Goal: Task Accomplishment & Management: Manage account settings

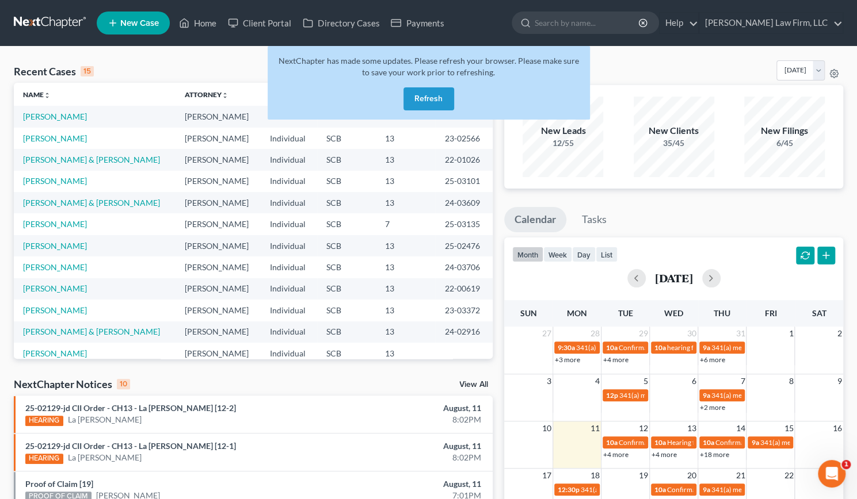
click at [421, 95] on button "Refresh" at bounding box center [428, 98] width 51 height 23
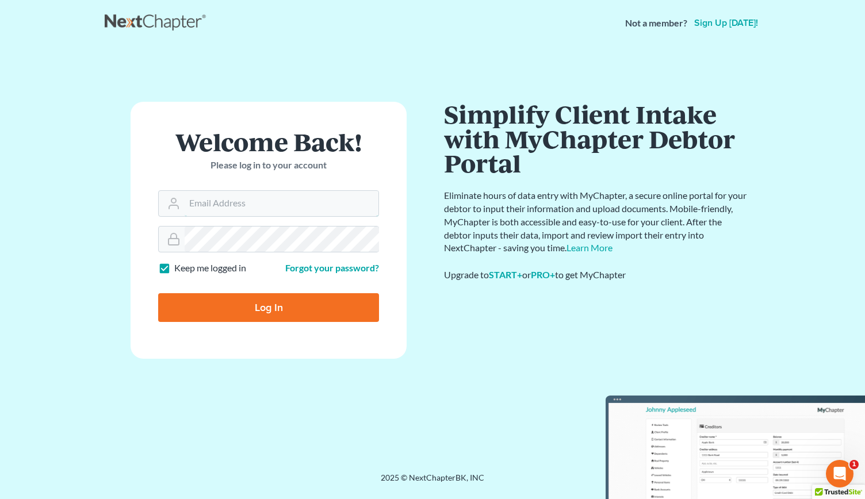
type input "[EMAIL_ADDRESS][DOMAIN_NAME]"
click at [181, 302] on input "Log In" at bounding box center [268, 307] width 221 height 29
type input "Thinking..."
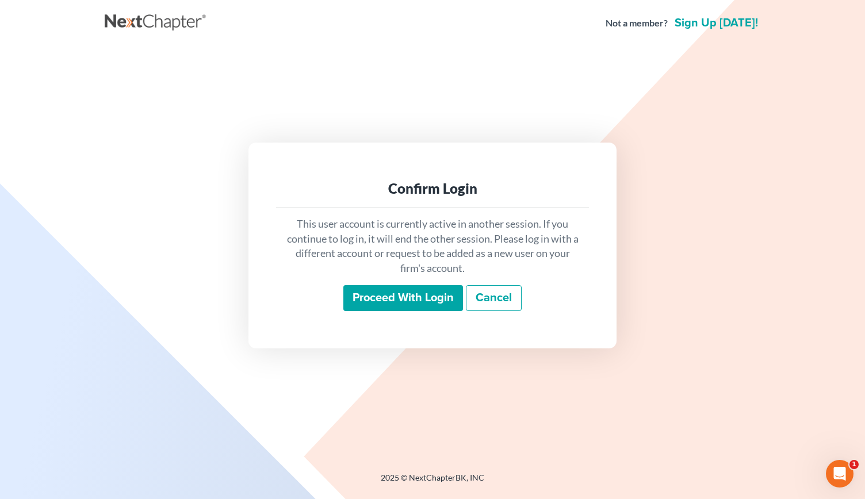
click at [361, 296] on input "Proceed with login" at bounding box center [403, 298] width 120 height 26
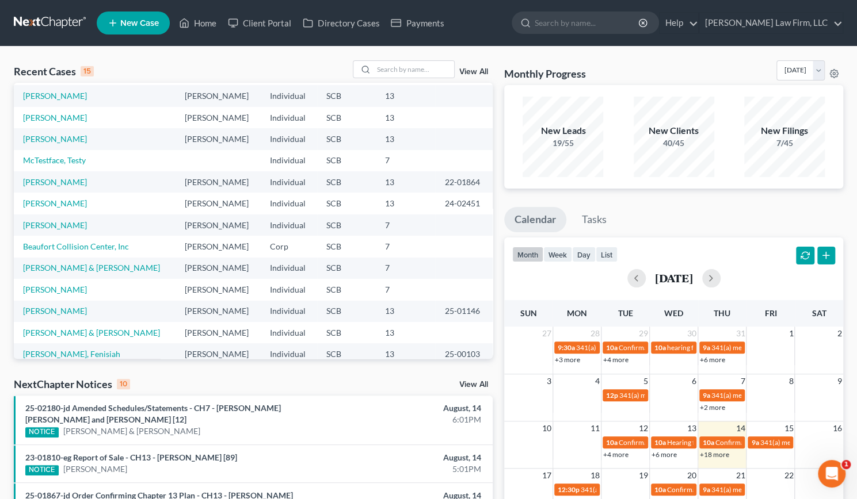
scroll to position [35, 0]
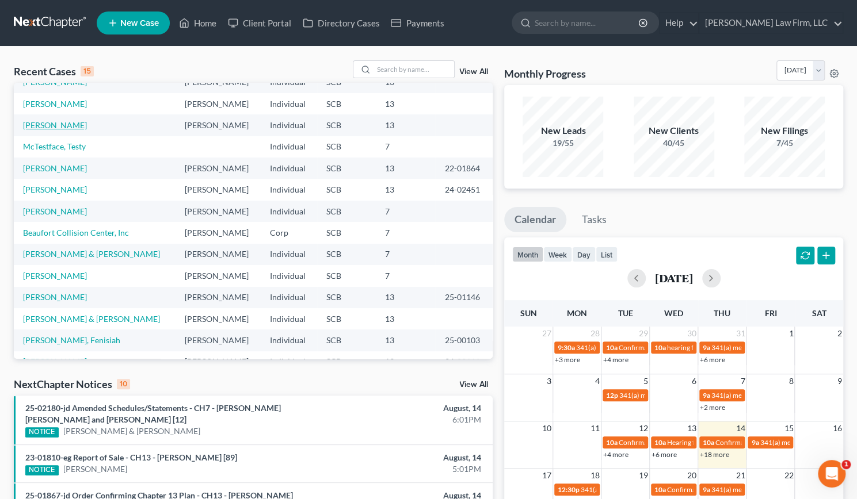
click at [61, 126] on link "[PERSON_NAME]" at bounding box center [55, 125] width 64 height 10
select select "3"
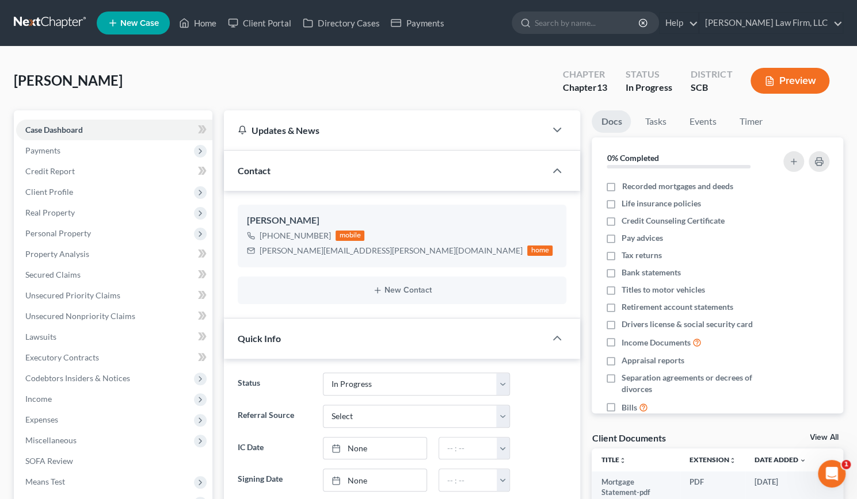
select select "0"
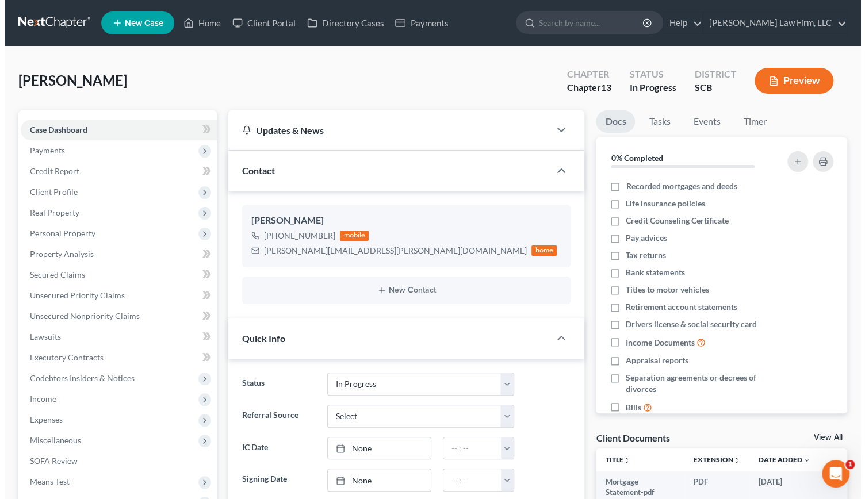
scroll to position [669, 0]
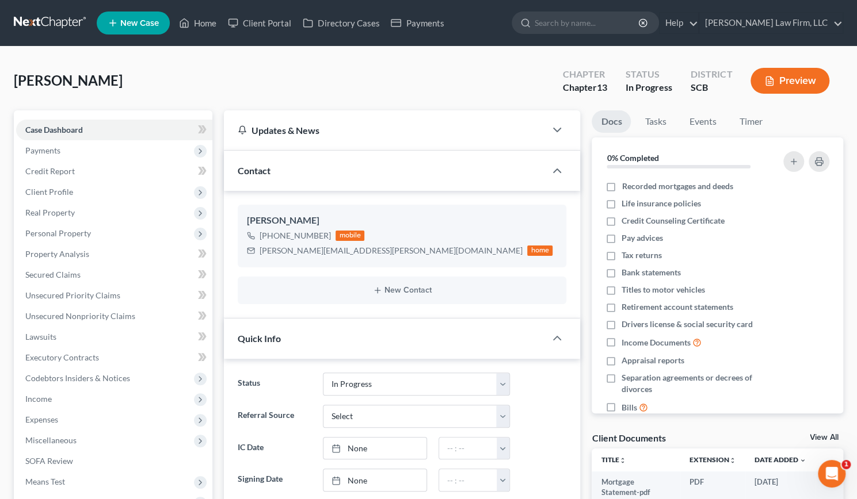
click at [788, 85] on button "Preview" at bounding box center [789, 81] width 79 height 26
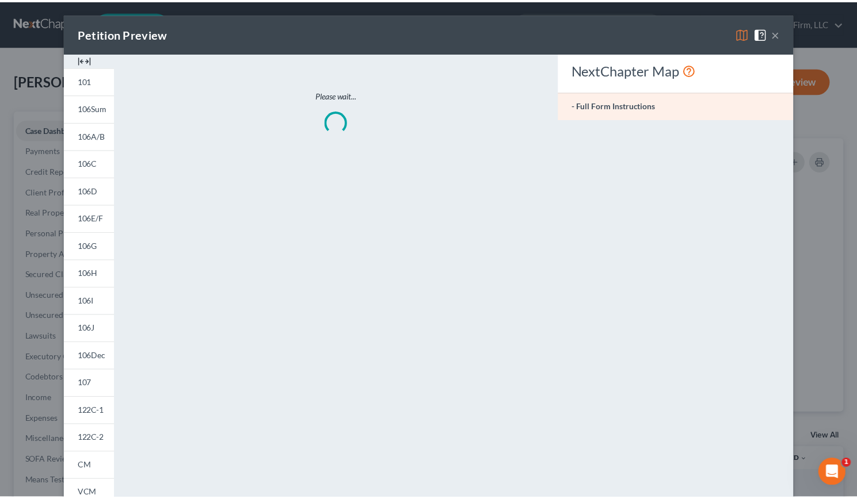
scroll to position [658, 0]
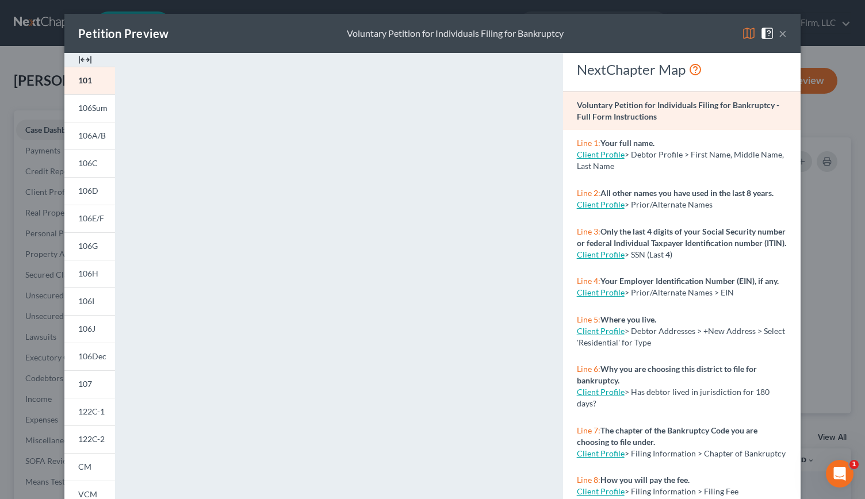
click at [82, 60] on img at bounding box center [85, 60] width 14 height 14
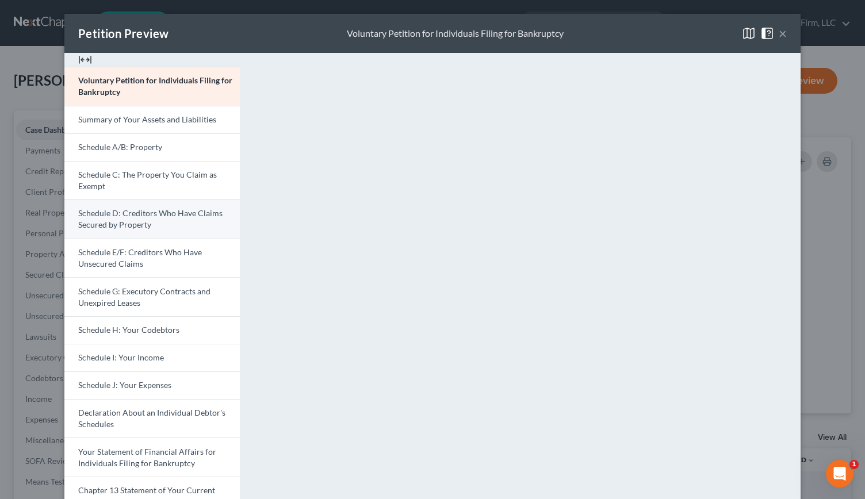
click at [138, 223] on span "Schedule D: Creditors Who Have Claims Secured by Property" at bounding box center [150, 218] width 144 height 21
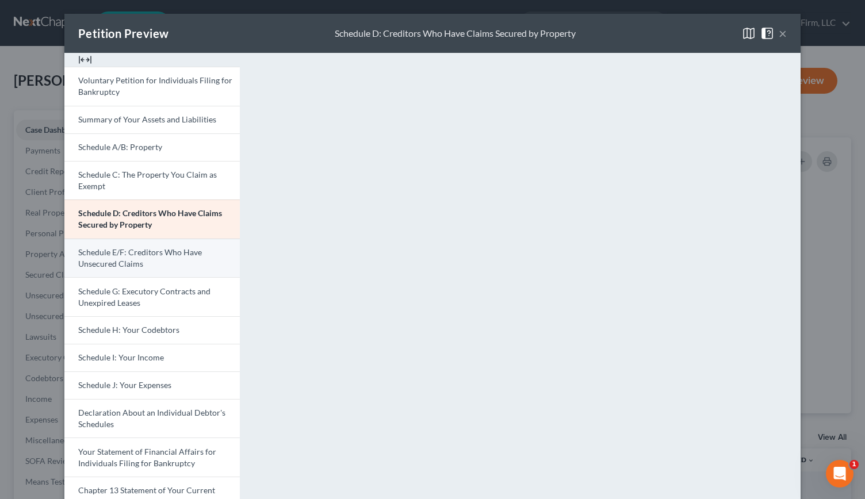
click at [167, 264] on link "Schedule E/F: Creditors Who Have Unsecured Claims" at bounding box center [151, 258] width 175 height 39
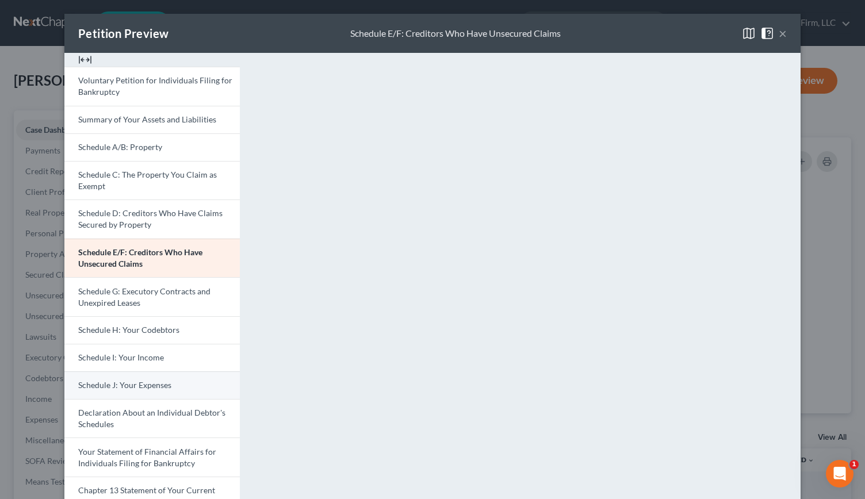
click at [143, 386] on span "Schedule J: Your Expenses" at bounding box center [124, 385] width 93 height 10
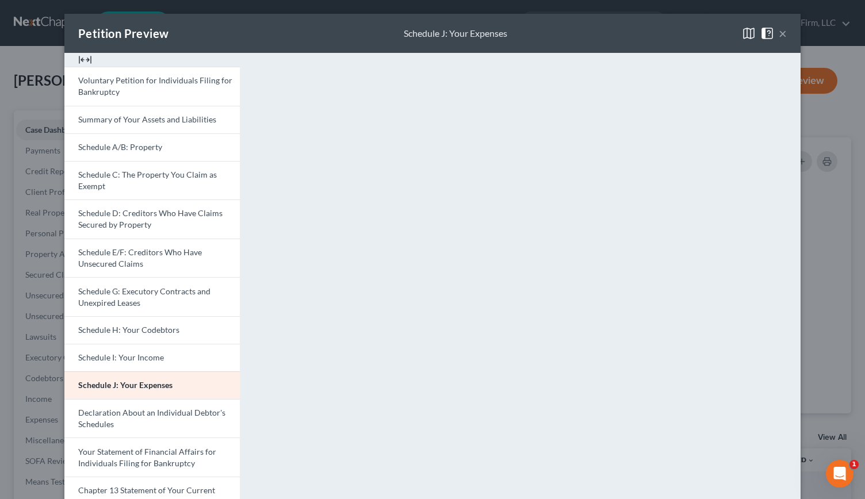
click at [782, 30] on div "Petition Preview Schedule J: Your Expenses ×" at bounding box center [432, 33] width 736 height 39
click at [781, 30] on button "×" at bounding box center [783, 33] width 8 height 14
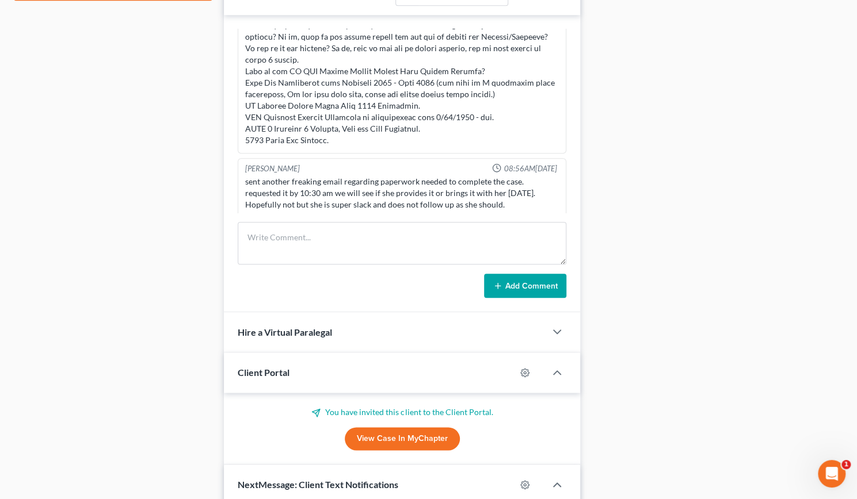
scroll to position [631, 0]
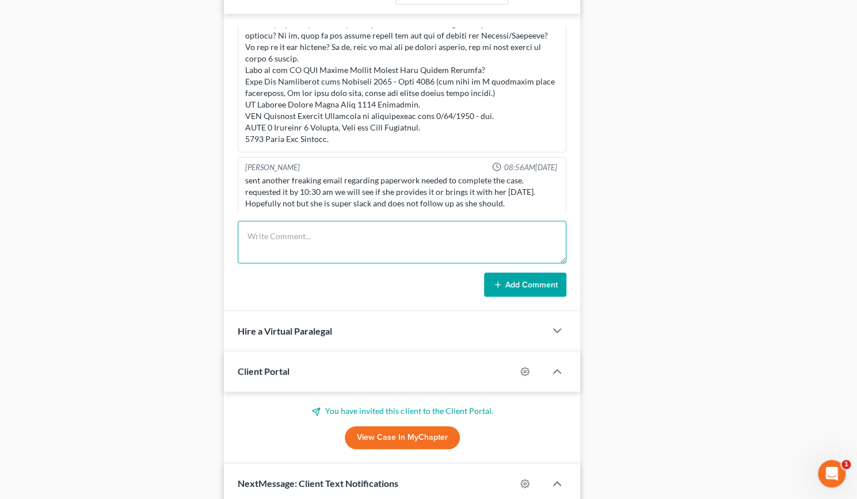
click at [251, 227] on textarea at bounding box center [402, 242] width 329 height 43
type textarea "Review of schedules. Drafted initial plan math. Tough budget."
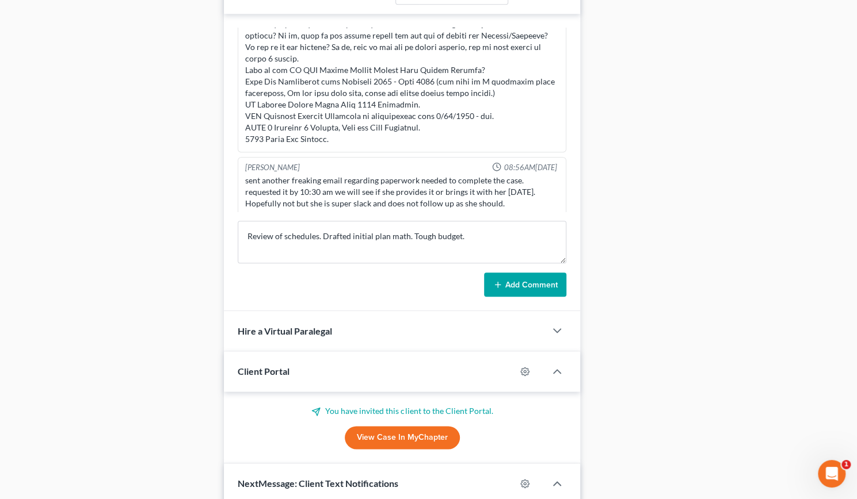
click at [511, 279] on button "Add Comment" at bounding box center [525, 285] width 82 height 24
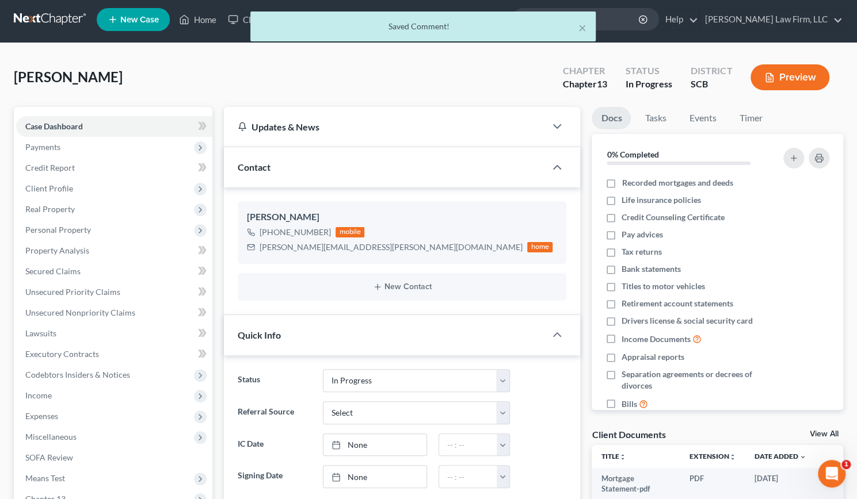
scroll to position [0, 0]
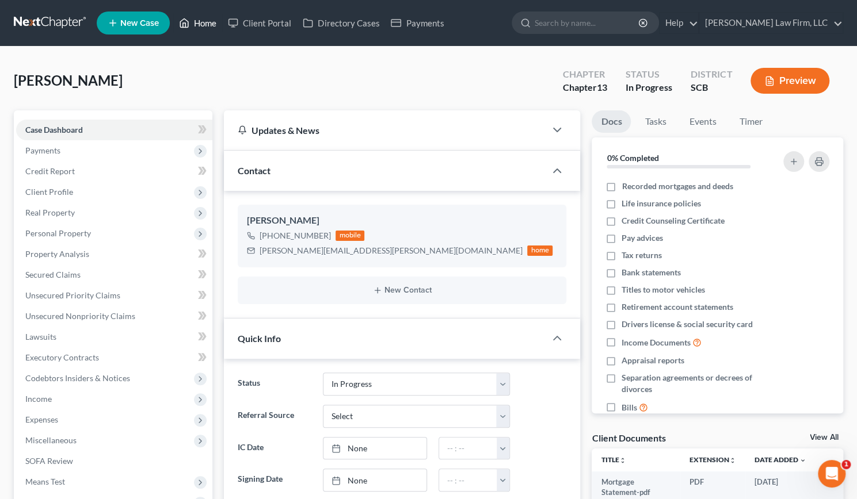
click at [203, 21] on link "Home" at bounding box center [197, 23] width 49 height 21
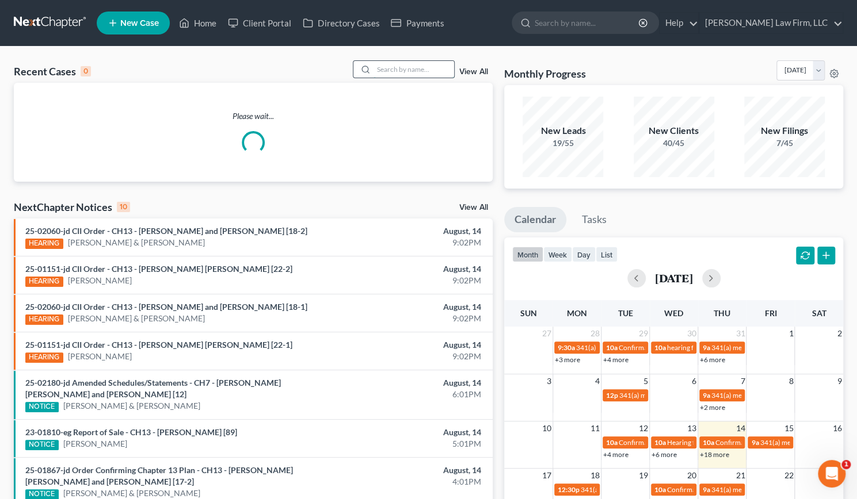
click at [435, 73] on input "search" at bounding box center [413, 69] width 81 height 17
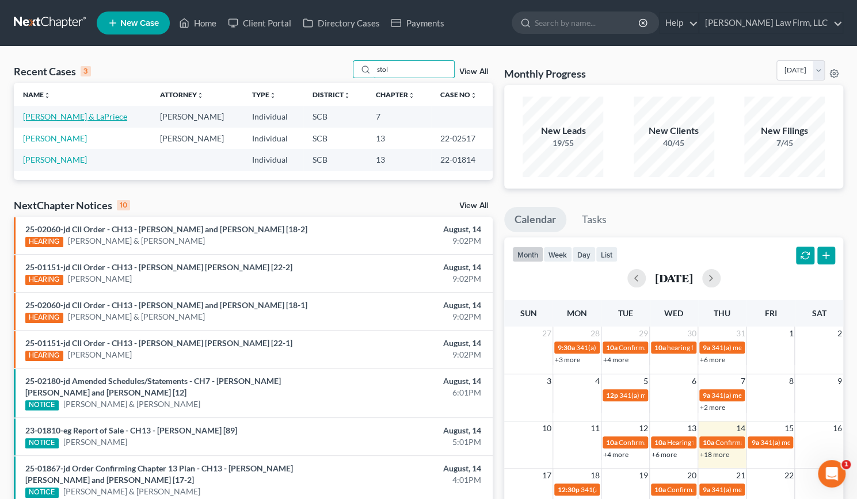
type input "stol"
click at [68, 120] on link "Stoltman, Steven & LaPriece" at bounding box center [75, 117] width 104 height 10
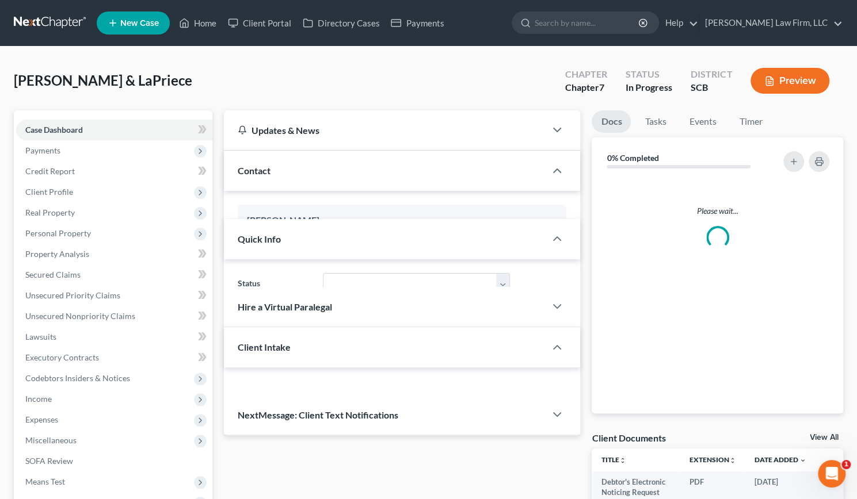
select select "0"
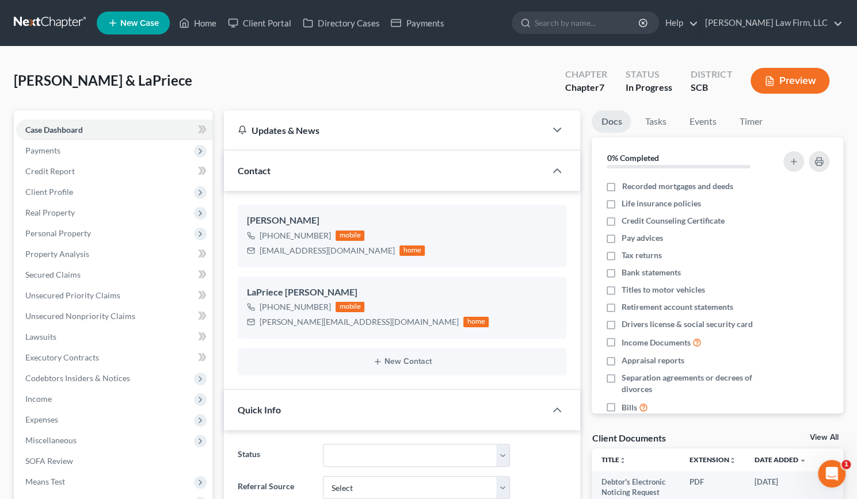
scroll to position [908, 0]
click at [54, 244] on link "Property Analysis" at bounding box center [114, 254] width 196 height 21
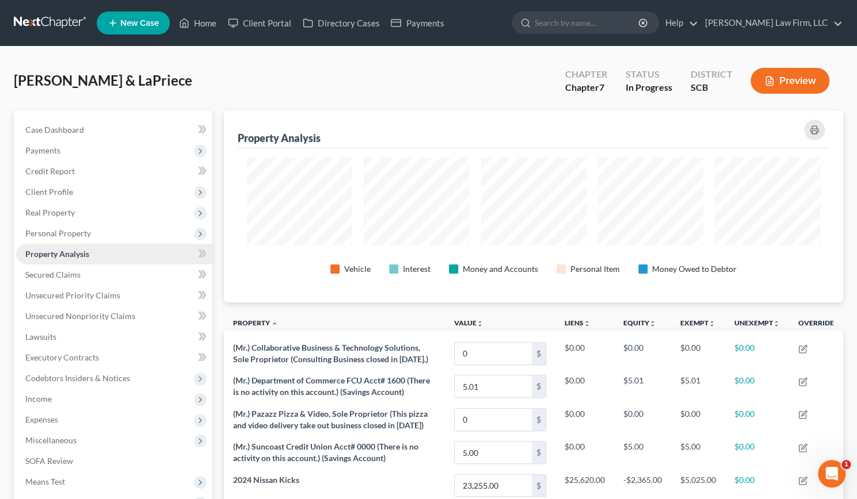
scroll to position [192, 619]
click at [42, 402] on span "Income" at bounding box center [38, 399] width 26 height 10
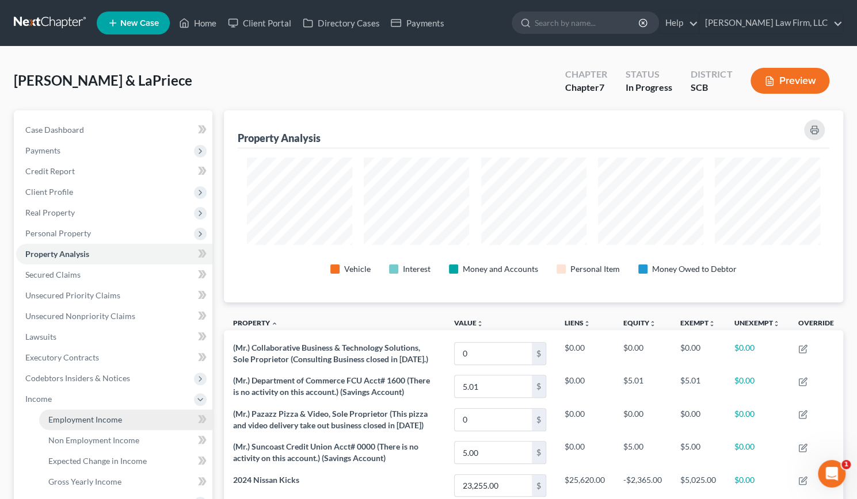
click at [117, 420] on span "Employment Income" at bounding box center [85, 420] width 74 height 10
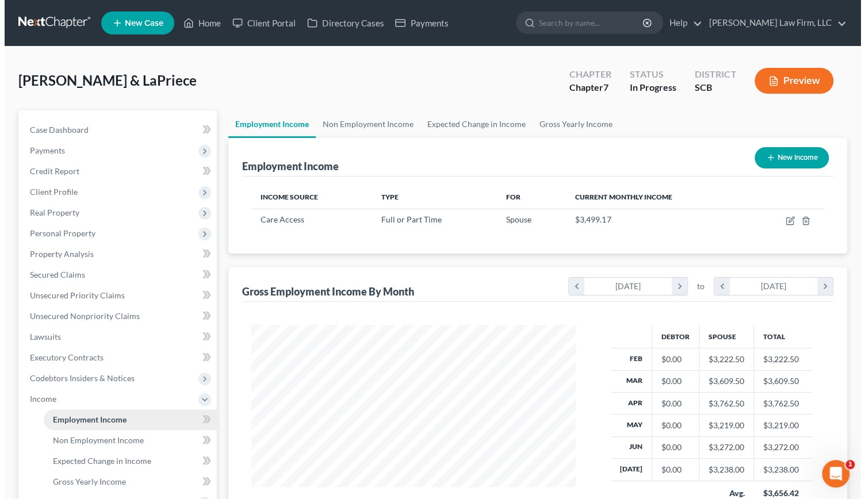
scroll to position [205, 348]
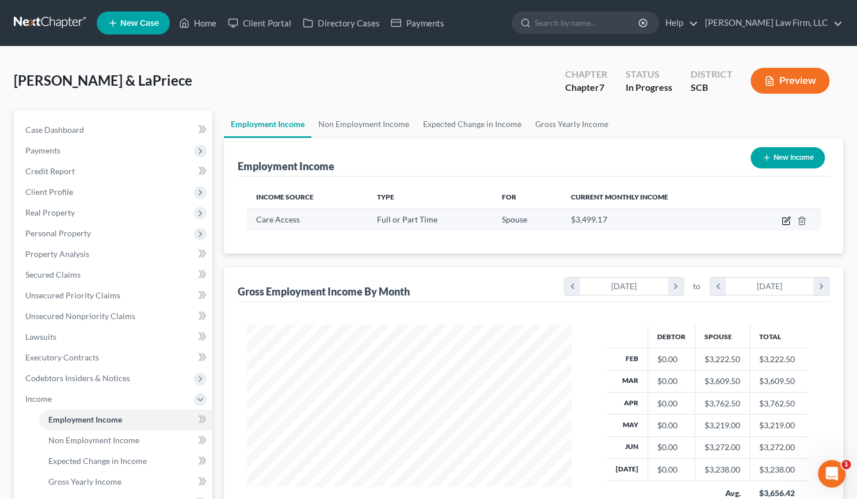
click at [788, 222] on icon "button" at bounding box center [785, 221] width 7 height 7
select select "0"
select select "22"
select select "2"
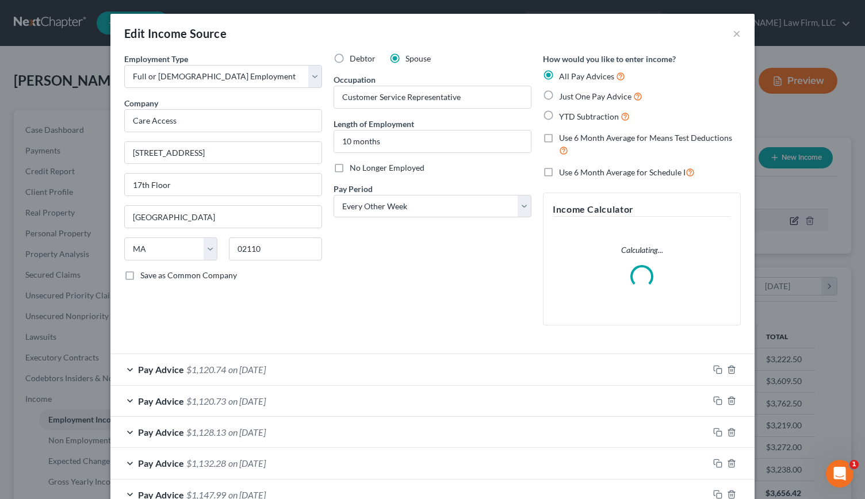
scroll to position [205, 351]
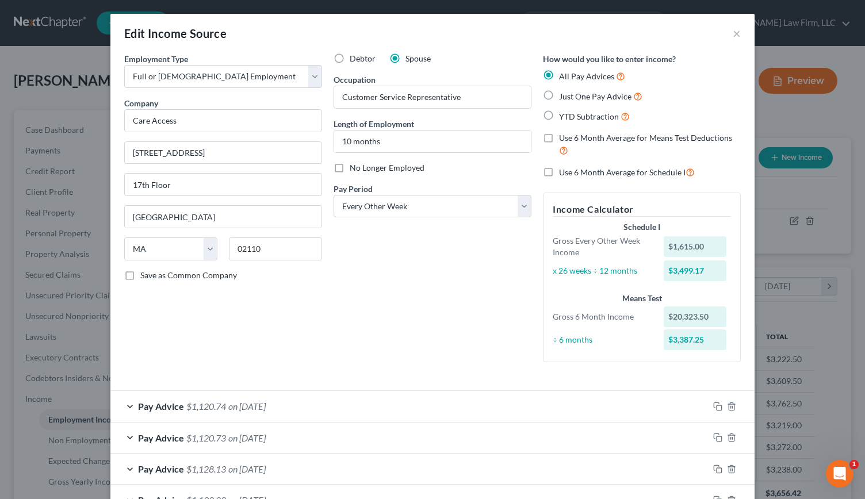
click at [559, 171] on label "Use 6 Month Average for Schedule I" at bounding box center [627, 172] width 136 height 13
click at [564, 171] on input "Use 6 Month Average for Schedule I" at bounding box center [567, 169] width 7 height 7
checkbox input "true"
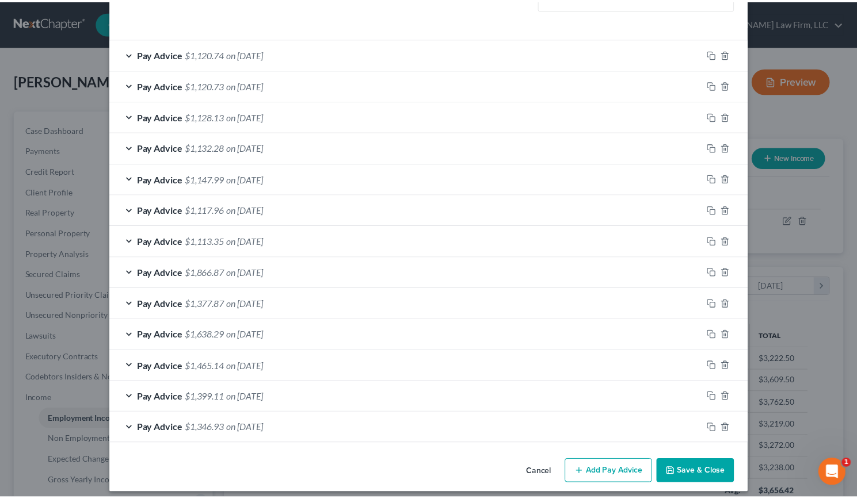
scroll to position [356, 0]
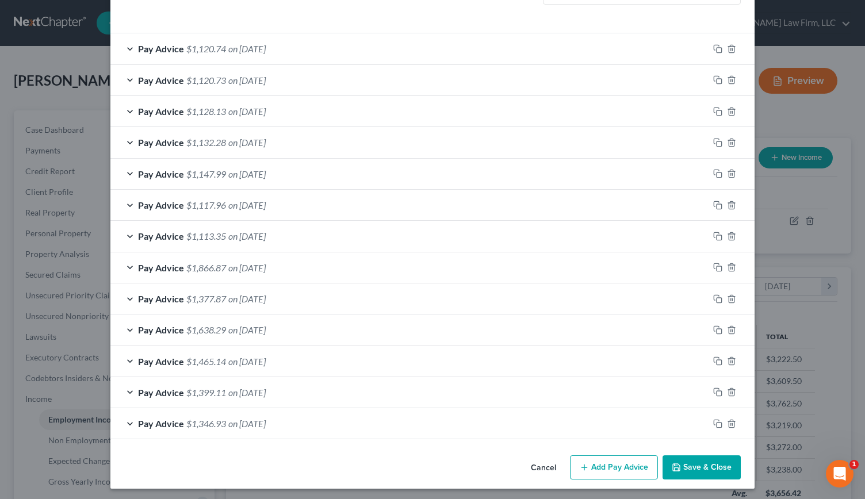
click at [691, 460] on button "Save & Close" at bounding box center [702, 468] width 78 height 24
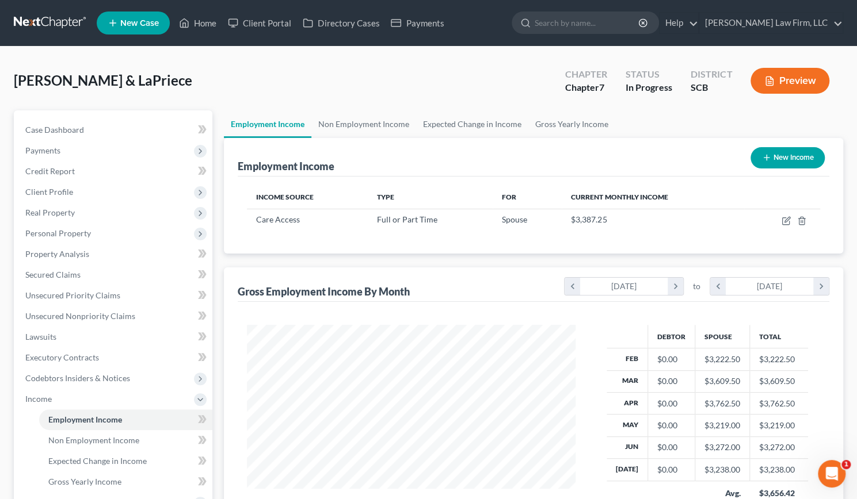
scroll to position [575128, 574985]
click at [353, 119] on link "Non Employment Income" at bounding box center [363, 124] width 105 height 28
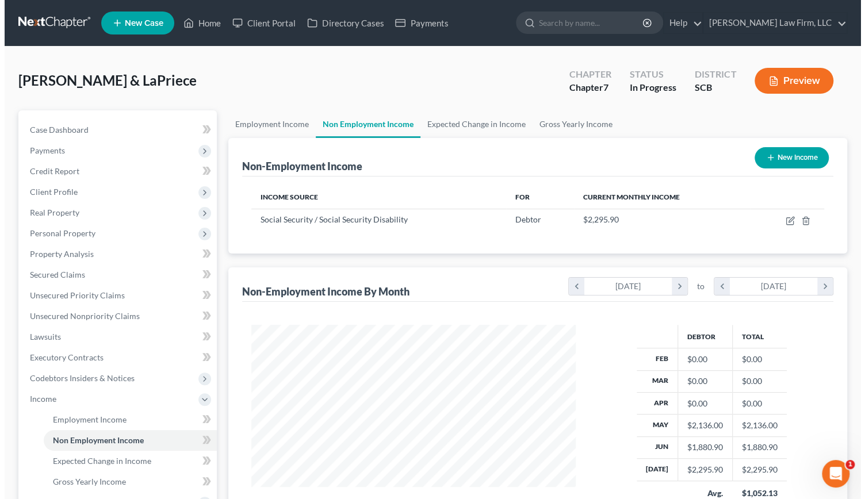
scroll to position [205, 348]
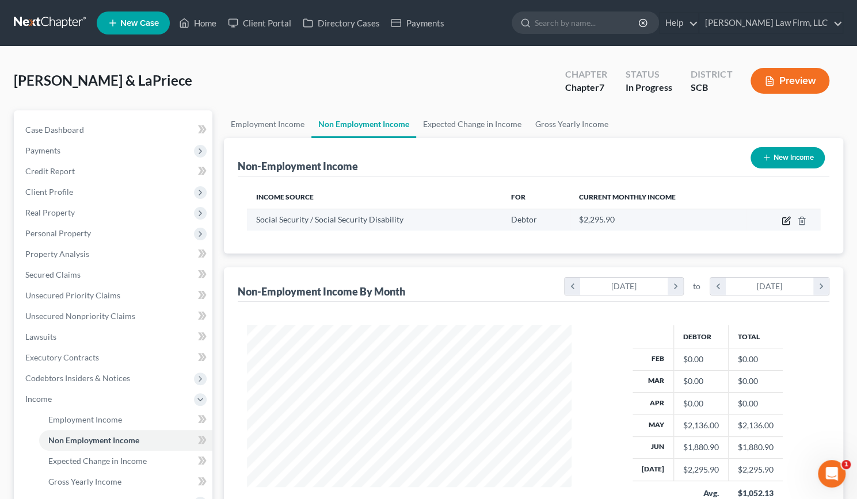
click at [784, 220] on icon "button" at bounding box center [785, 220] width 9 height 9
select select "4"
select select "0"
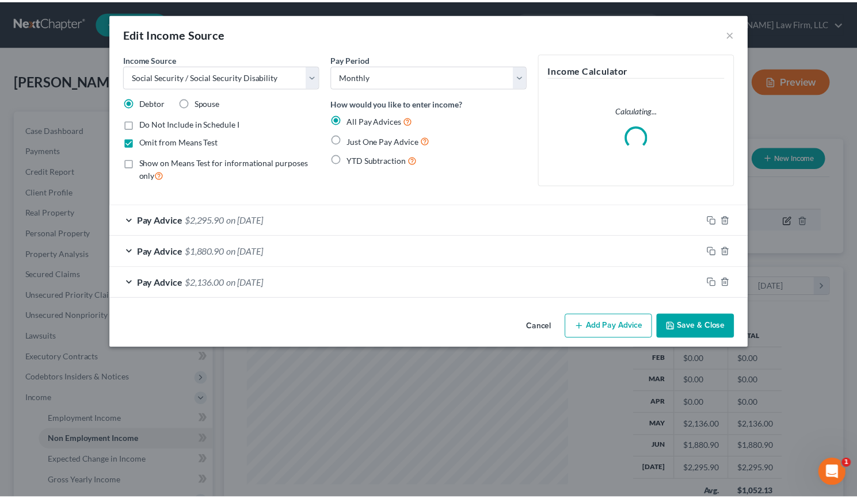
scroll to position [205, 351]
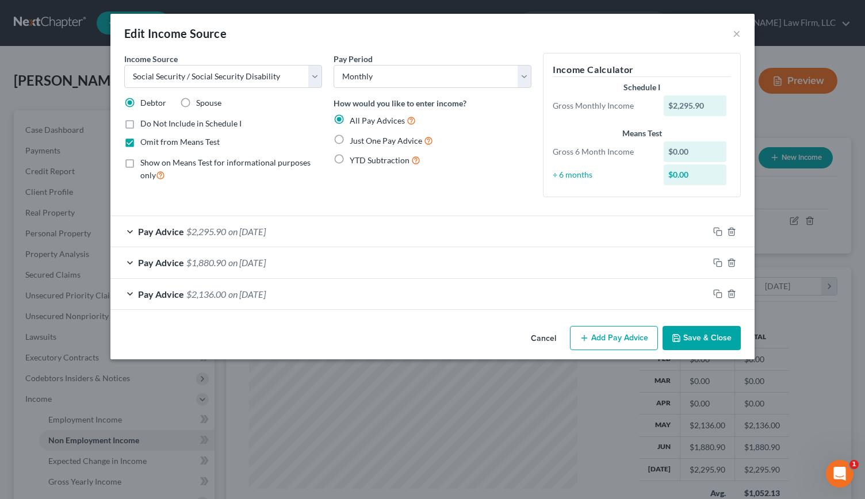
click at [536, 330] on button "Cancel" at bounding box center [544, 338] width 44 height 23
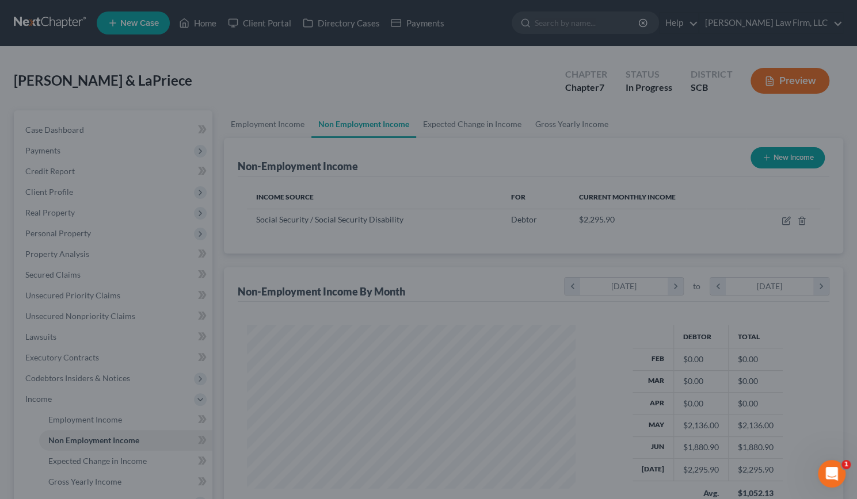
scroll to position [575128, 574985]
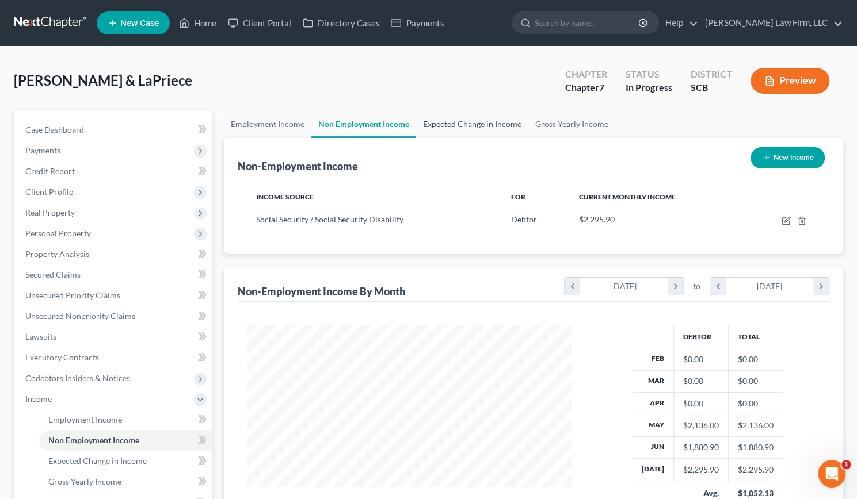
click at [456, 128] on link "Expected Change in Income" at bounding box center [472, 124] width 112 height 28
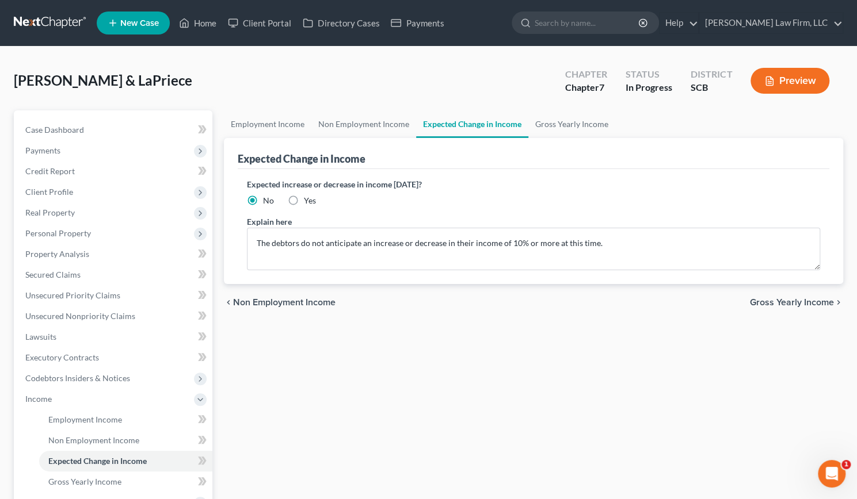
click at [775, 87] on button "Preview" at bounding box center [789, 81] width 79 height 26
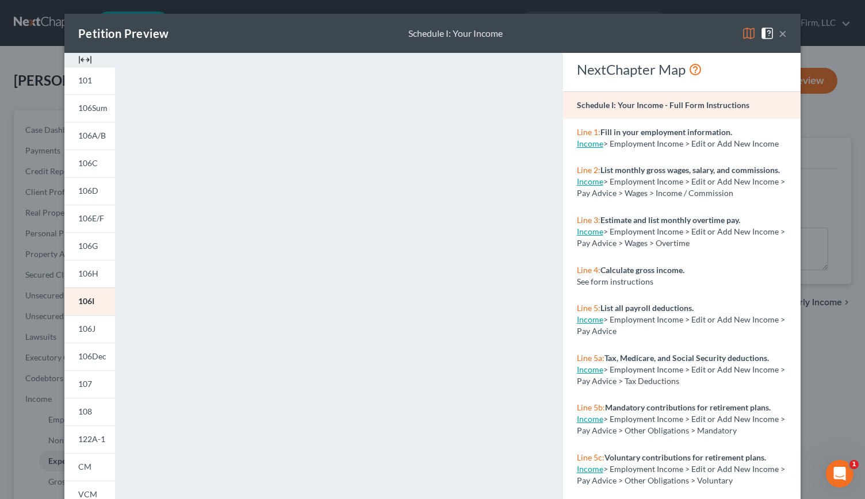
click at [85, 59] on img at bounding box center [85, 60] width 14 height 14
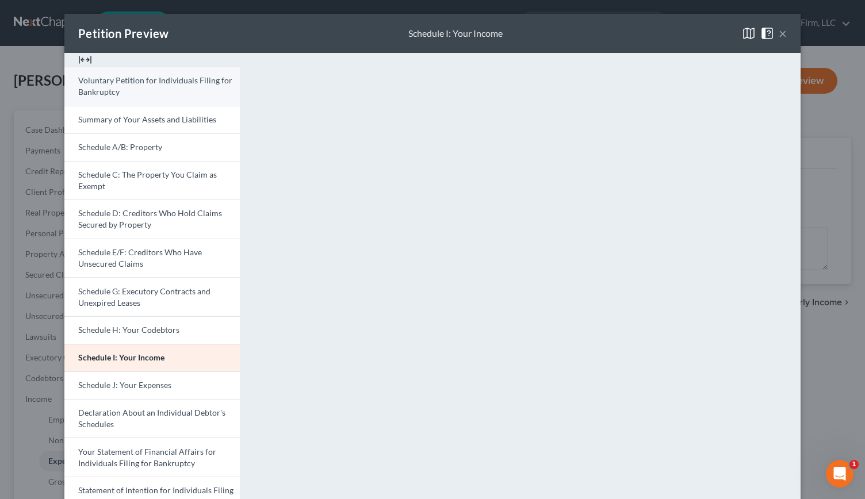
click at [116, 86] on link "Voluntary Petition for Individuals Filing for Bankruptcy" at bounding box center [151, 86] width 175 height 39
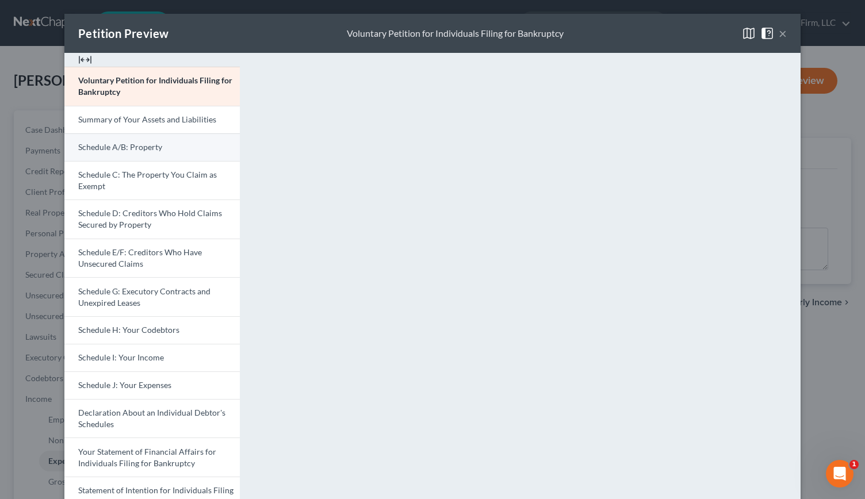
click at [98, 138] on link "Schedule A/B: Property" at bounding box center [151, 147] width 175 height 28
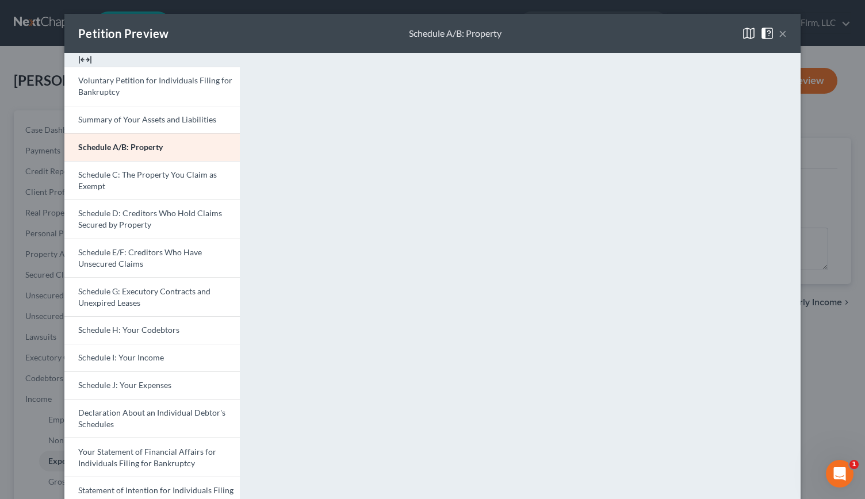
click at [780, 28] on button "×" at bounding box center [783, 33] width 8 height 14
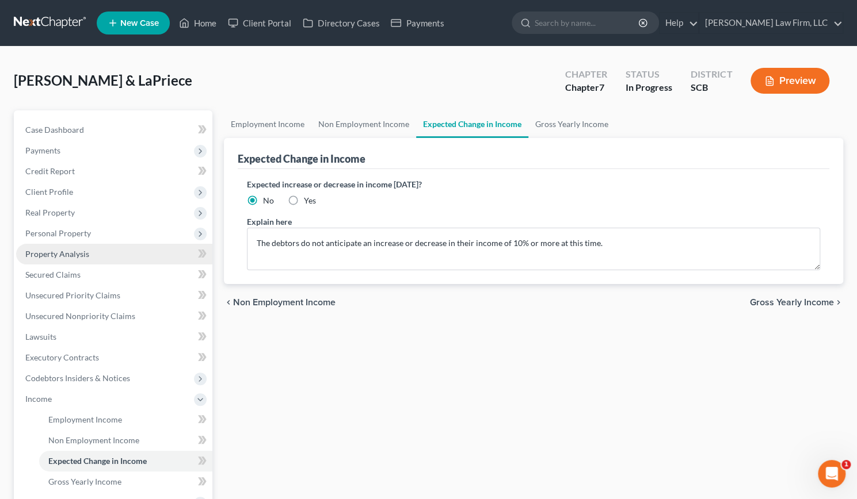
click at [74, 253] on span "Property Analysis" at bounding box center [57, 254] width 64 height 10
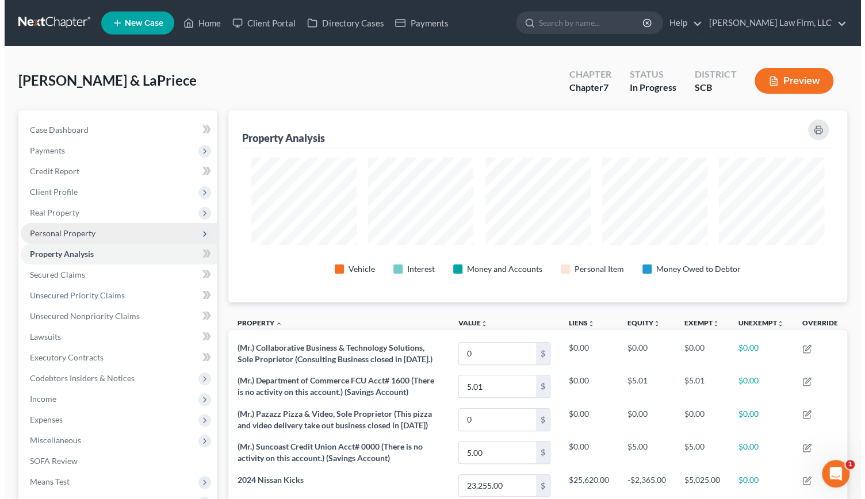
scroll to position [192, 619]
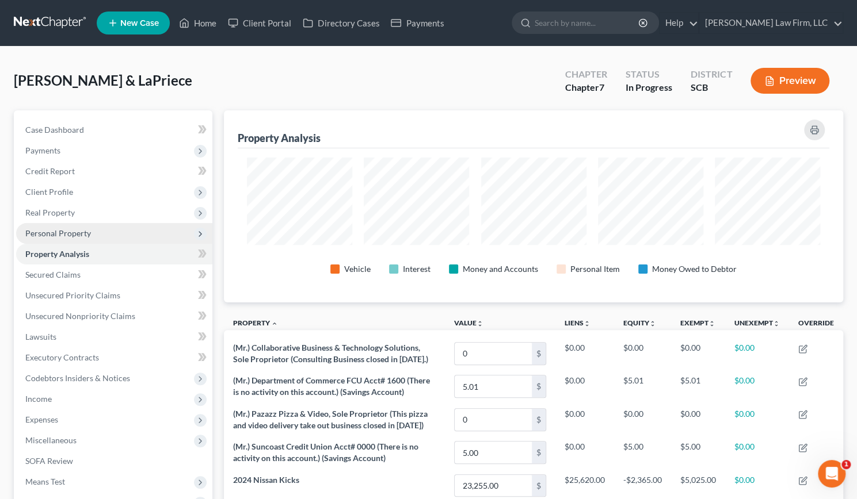
click at [73, 229] on span "Personal Property" at bounding box center [58, 233] width 66 height 10
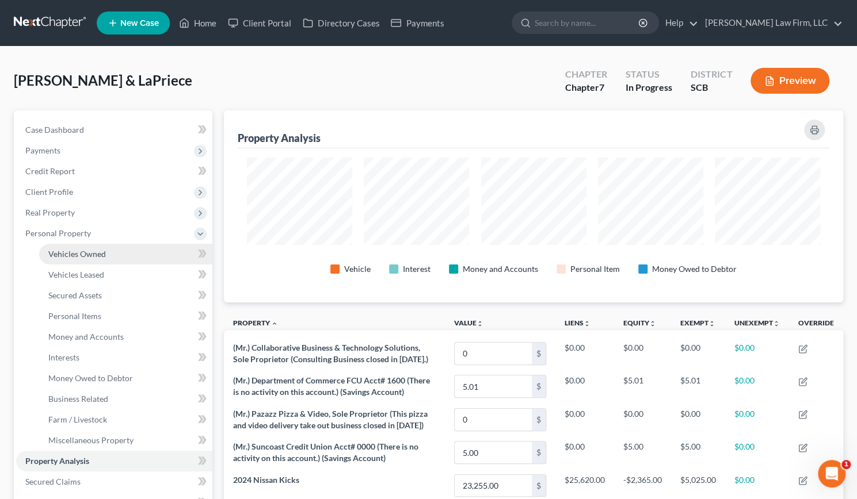
click at [81, 251] on span "Vehicles Owned" at bounding box center [77, 254] width 58 height 10
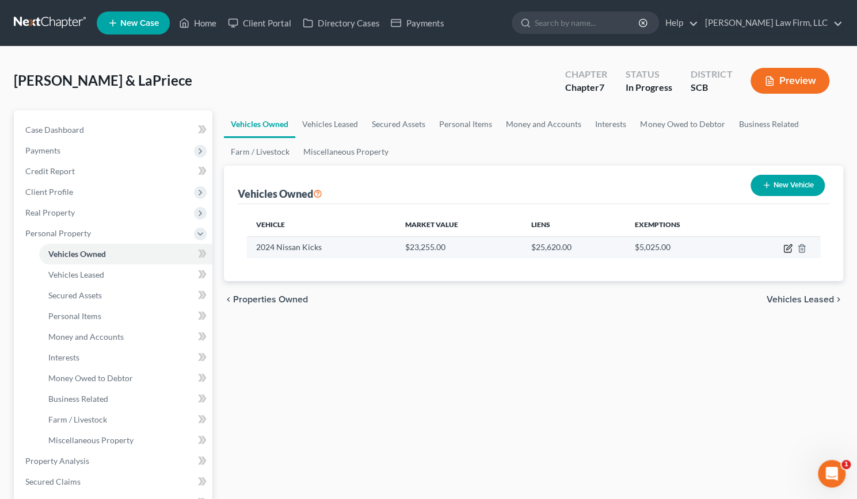
click at [790, 248] on icon "button" at bounding box center [787, 248] width 9 height 9
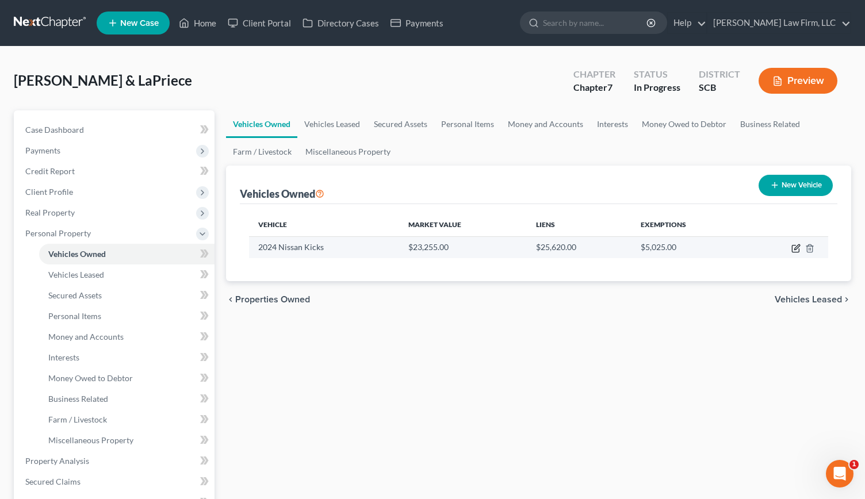
select select "0"
select select "2"
select select "0"
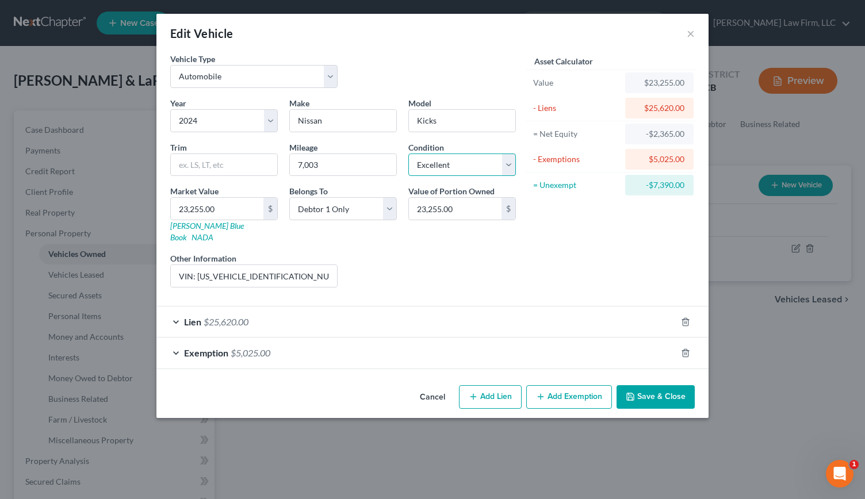
click at [443, 172] on select "Select Excellent Very Good Good Fair Poor" at bounding box center [462, 165] width 108 height 23
select select "2"
click at [408, 154] on select "Select Excellent Very Good Good Fair Poor" at bounding box center [462, 165] width 108 height 23
click at [676, 385] on button "Save & Close" at bounding box center [656, 397] width 78 height 24
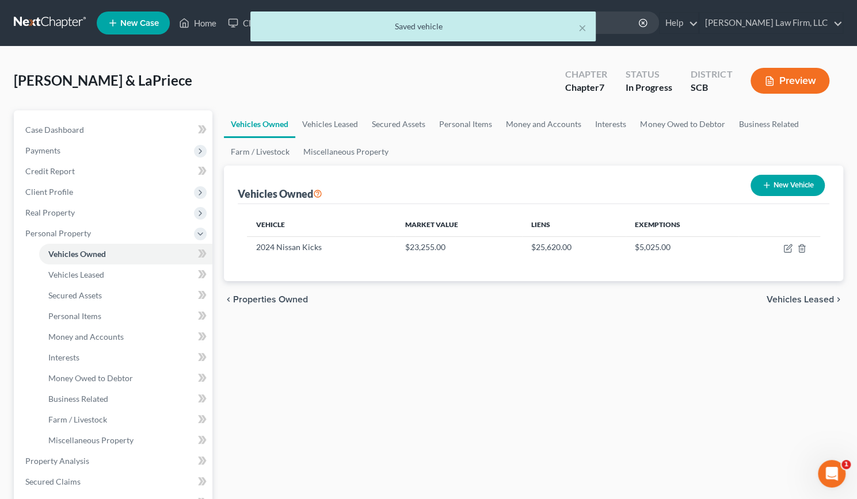
click at [779, 71] on button "Preview" at bounding box center [789, 81] width 79 height 26
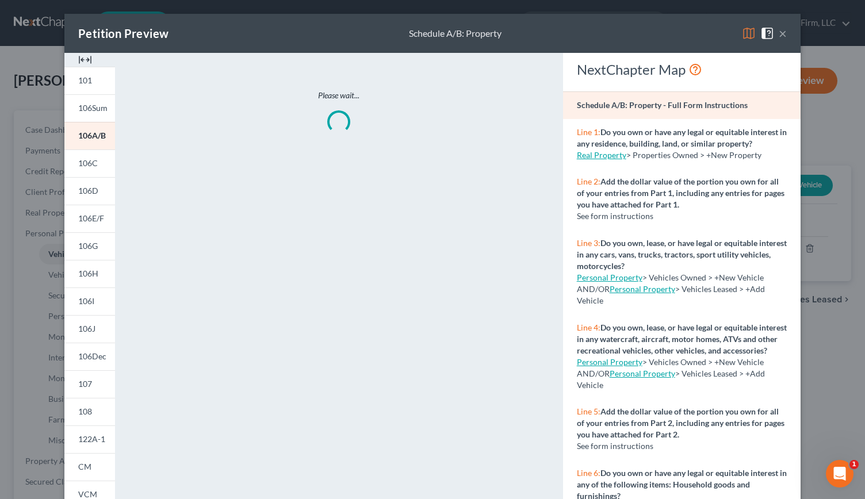
click at [84, 56] on img at bounding box center [85, 60] width 14 height 14
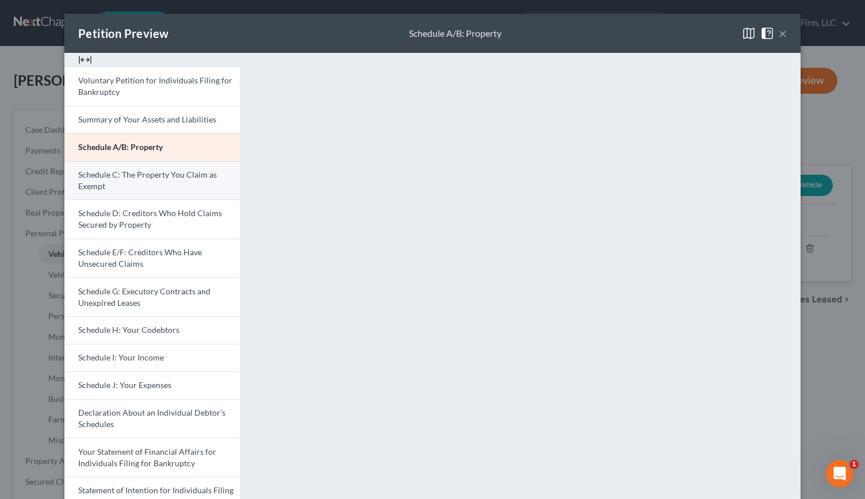
click at [190, 183] on link "Schedule C: The Property You Claim as Exempt" at bounding box center [151, 180] width 175 height 39
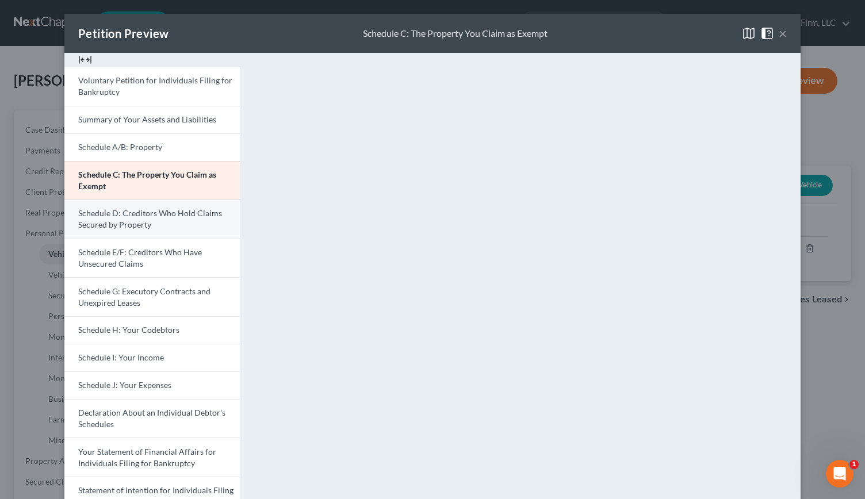
click at [153, 208] on span "Schedule D: Creditors Who Hold Claims Secured by Property" at bounding box center [150, 218] width 144 height 21
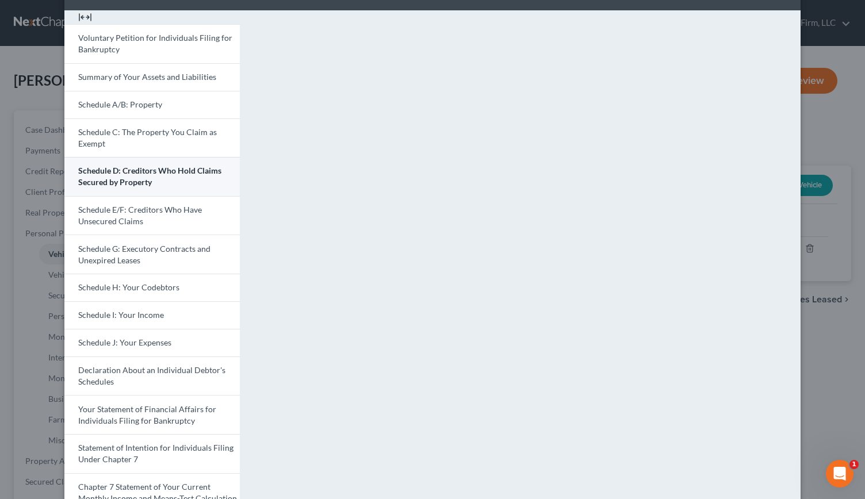
scroll to position [43, 0]
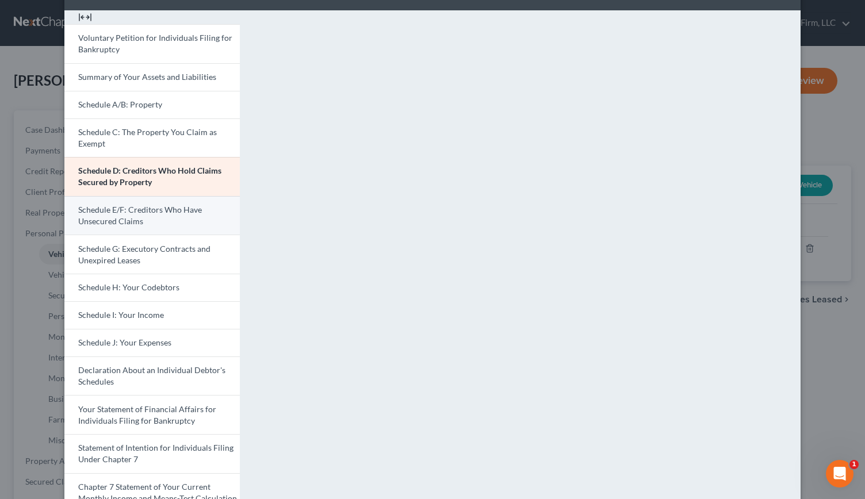
click at [152, 216] on link "Schedule E/F: Creditors Who Have Unsecured Claims" at bounding box center [151, 215] width 175 height 39
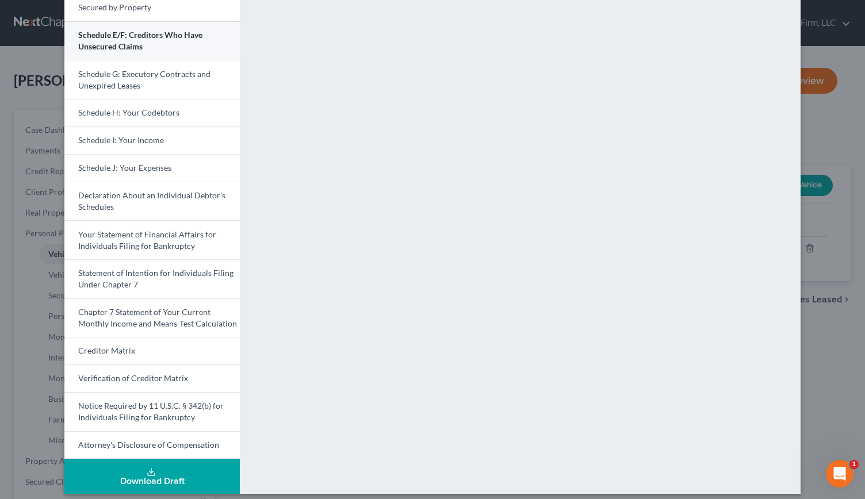
scroll to position [218, 0]
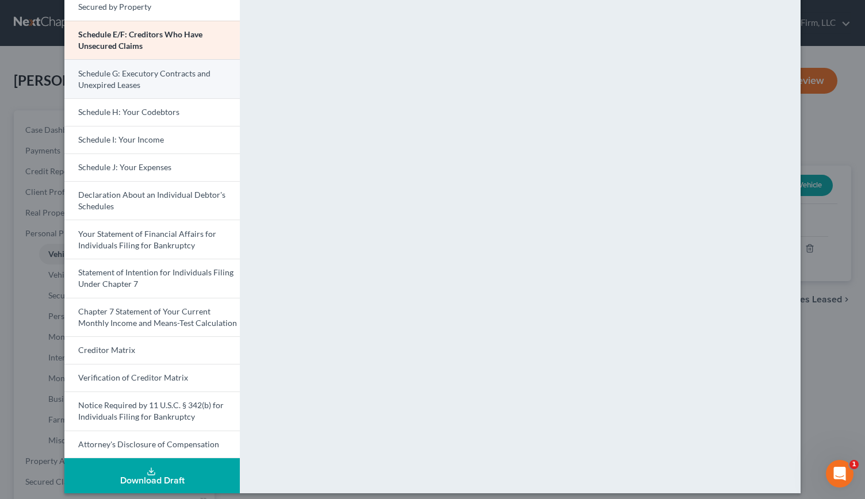
click at [165, 68] on span "Schedule G: Executory Contracts and Unexpired Leases" at bounding box center [144, 78] width 132 height 21
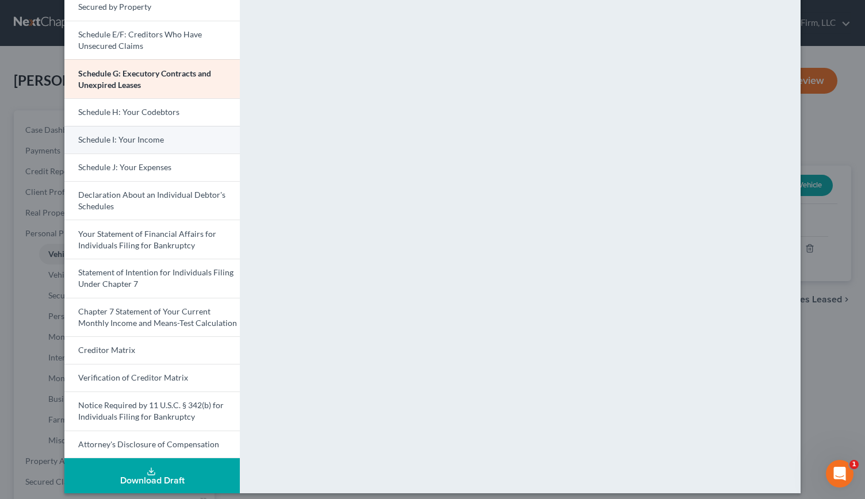
click at [150, 126] on link "Schedule I: Your Income" at bounding box center [151, 140] width 175 height 28
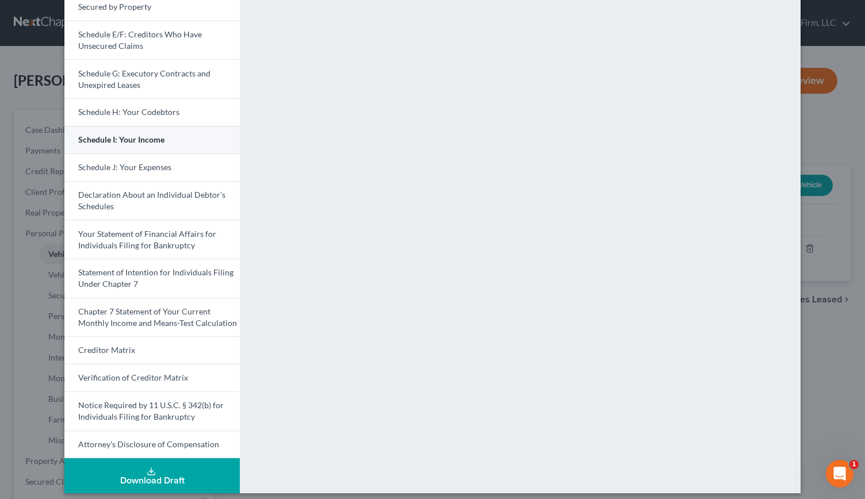
scroll to position [223, 0]
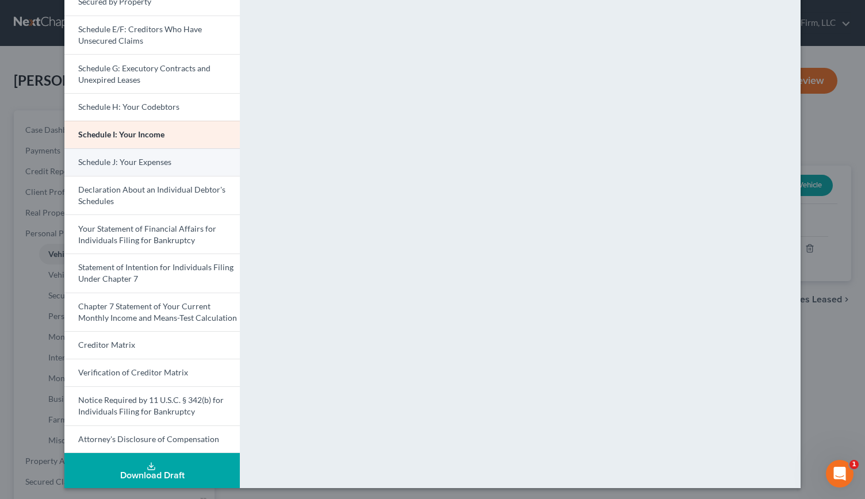
click at [115, 157] on span "Schedule J: Your Expenses" at bounding box center [124, 162] width 93 height 10
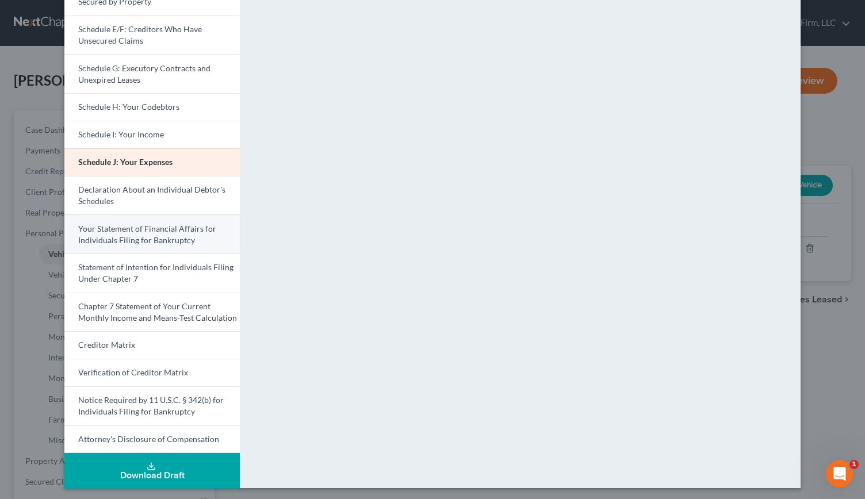
click at [126, 233] on link "Your Statement of Financial Affairs for Individuals Filing for Bankruptcy" at bounding box center [151, 234] width 175 height 39
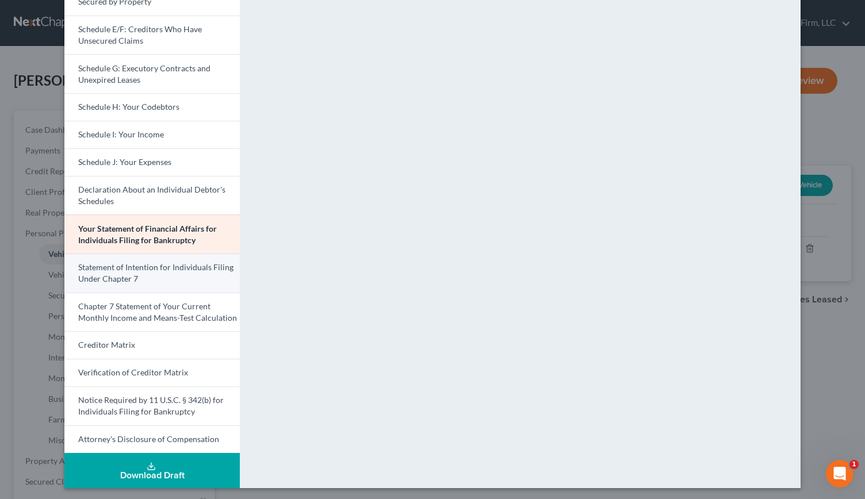
click at [139, 272] on link "Statement of Intention for Individuals Filing Under Chapter 7" at bounding box center [151, 273] width 175 height 39
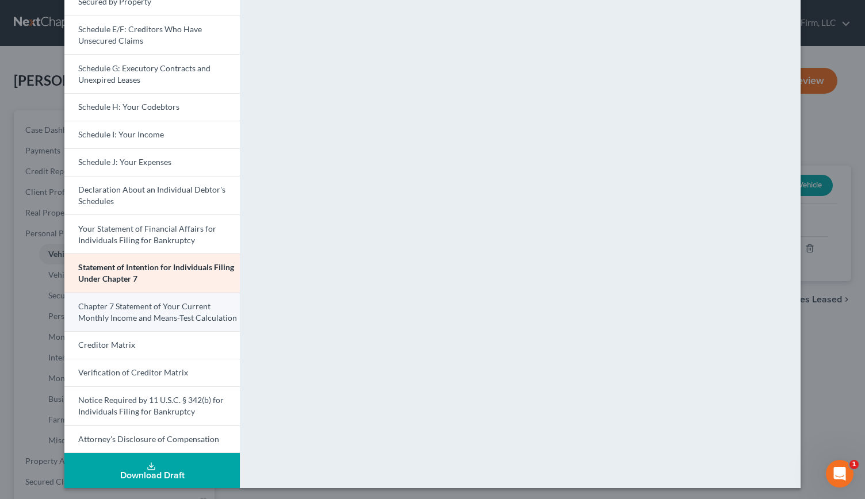
click at [164, 319] on span "Chapter 7 Statement of Your Current Monthly Income and Means-Test Calculation" at bounding box center [157, 311] width 159 height 21
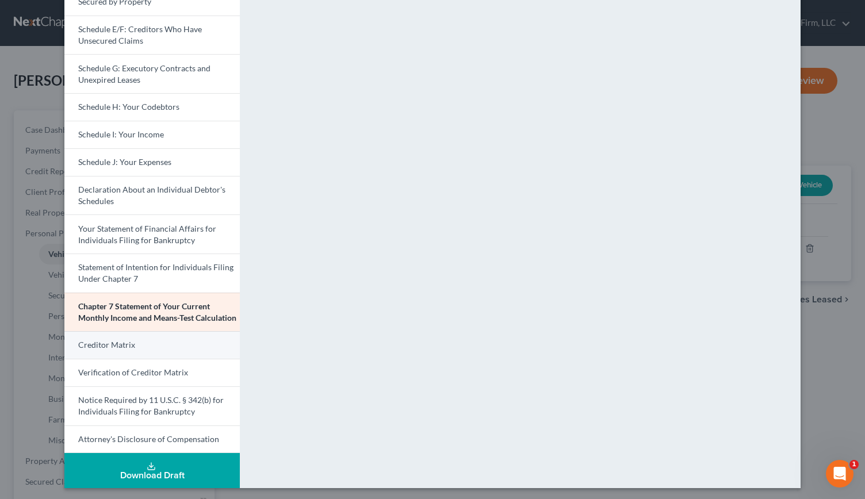
click at [159, 350] on link "Creditor Matrix" at bounding box center [151, 345] width 175 height 28
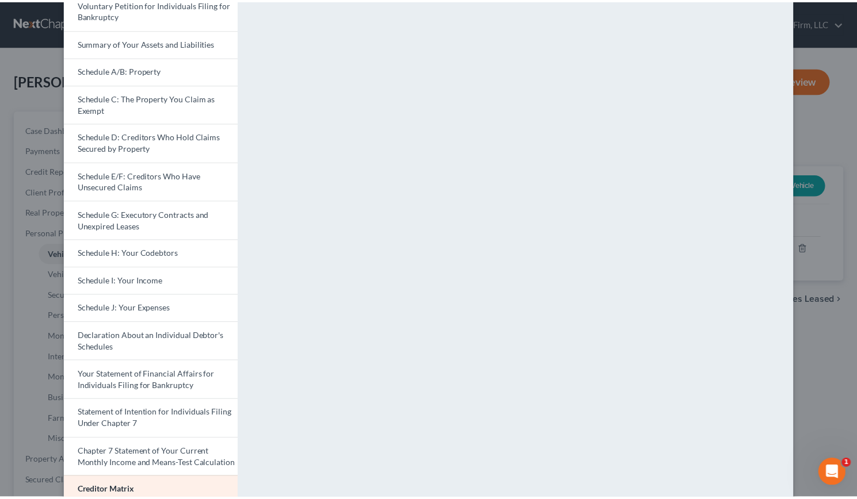
scroll to position [0, 0]
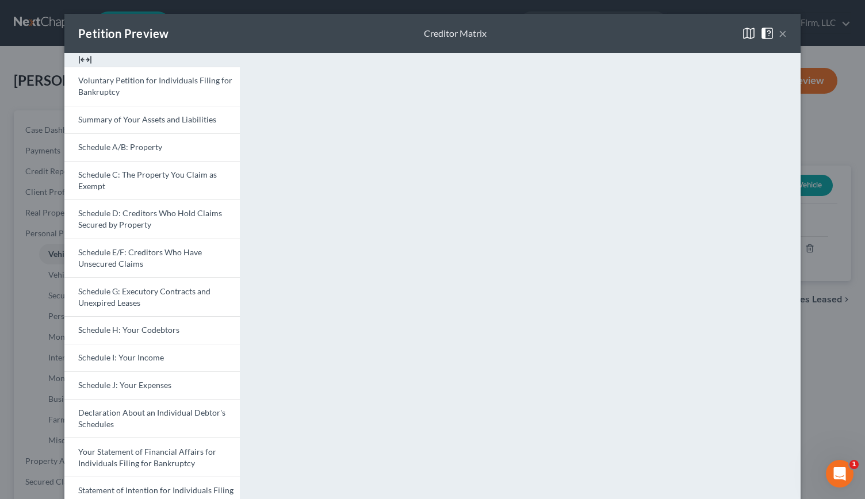
click at [779, 34] on button "×" at bounding box center [783, 33] width 8 height 14
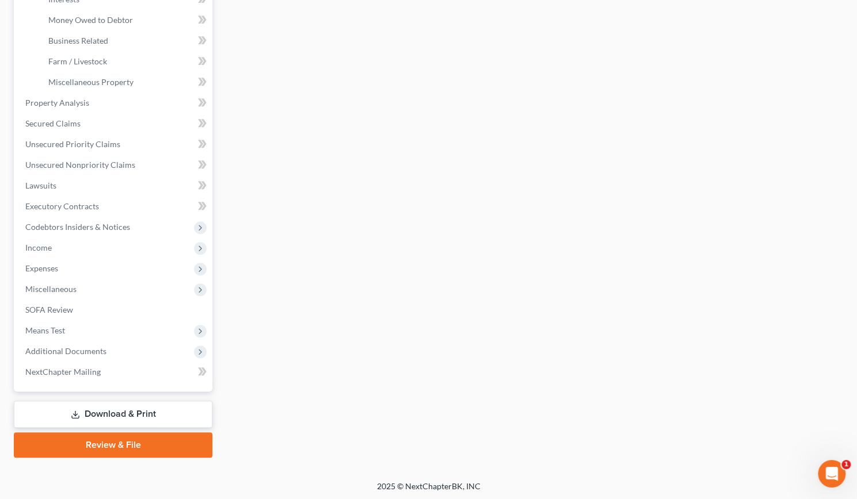
scroll to position [359, 0]
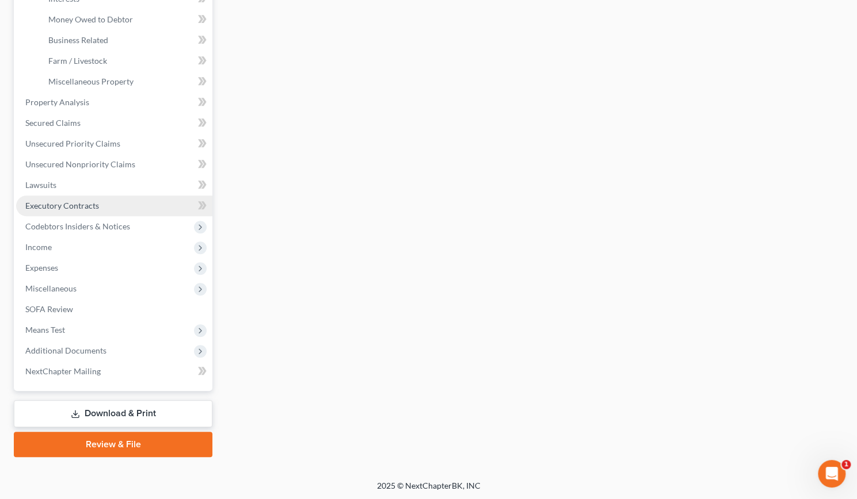
click at [66, 212] on link "Executory Contracts" at bounding box center [114, 206] width 196 height 21
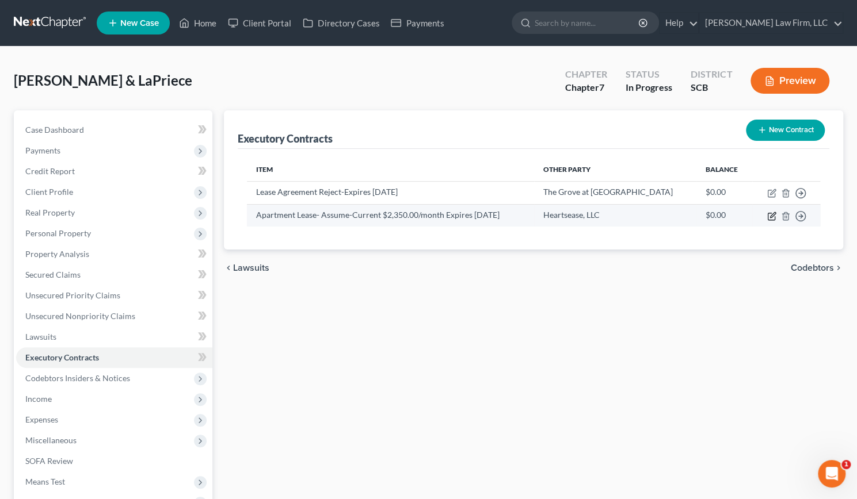
click at [771, 213] on icon "button" at bounding box center [771, 216] width 9 height 9
select select "3"
select select "2"
select select "0"
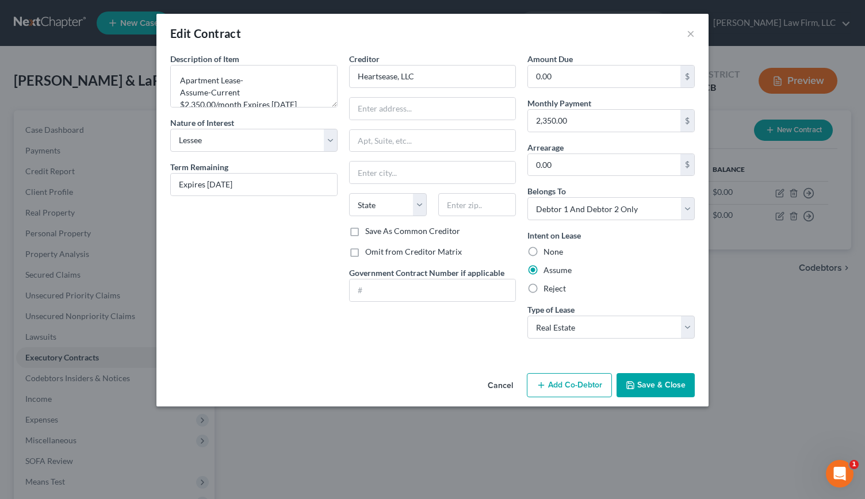
click at [365, 251] on label "Omit from Creditor Matrix" at bounding box center [413, 252] width 97 height 12
click at [370, 251] on input "Omit from Creditor Matrix" at bounding box center [373, 249] width 7 height 7
checkbox input "true"
click at [648, 377] on button "Save & Close" at bounding box center [656, 385] width 78 height 24
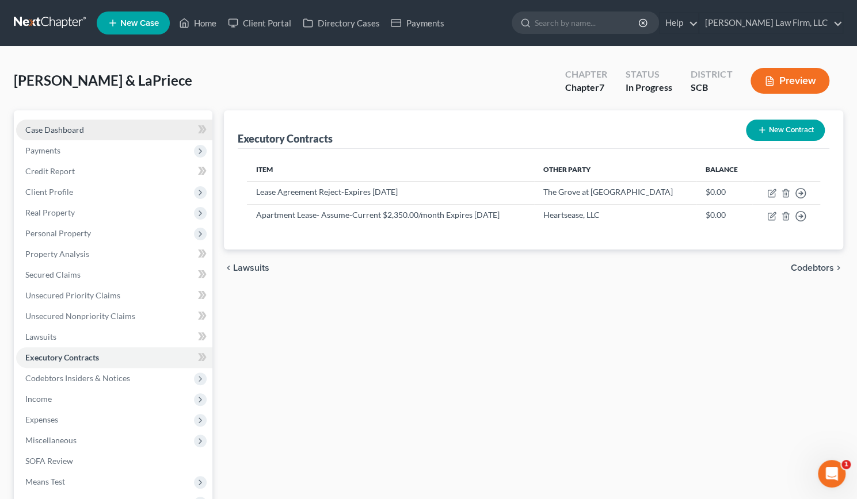
click at [84, 127] on link "Case Dashboard" at bounding box center [114, 130] width 196 height 21
select select "0"
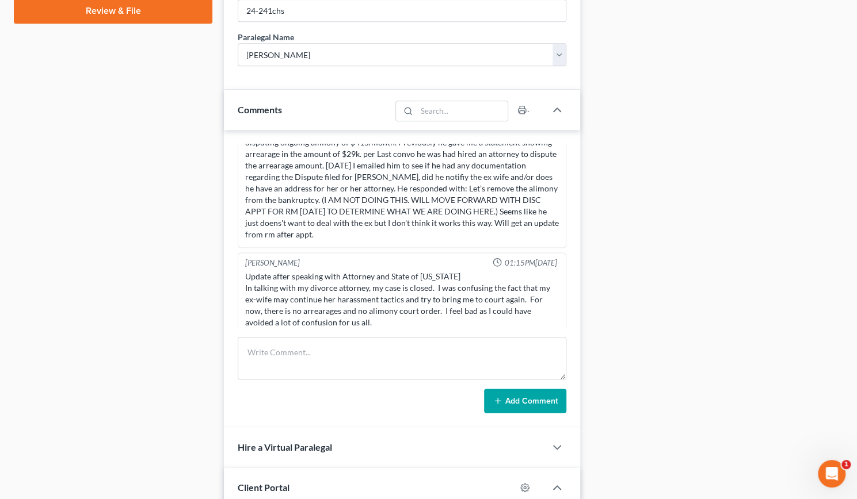
scroll to position [595, 0]
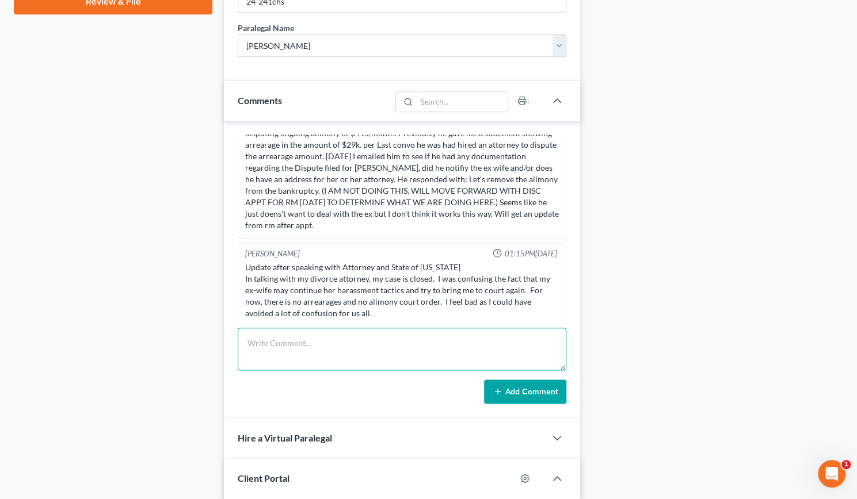
click at [296, 342] on textarea at bounding box center [402, 349] width 329 height 43
type textarea "Review of schedules. Emailed notes to SE."
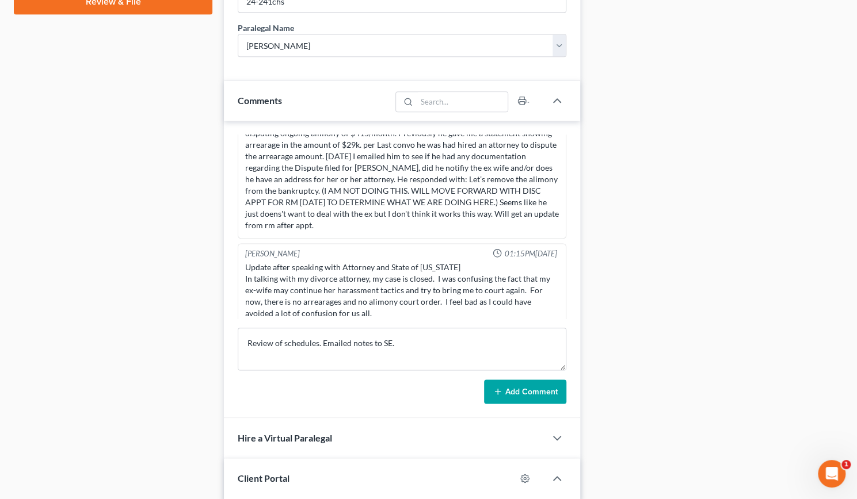
click at [536, 385] on button "Add Comment" at bounding box center [525, 392] width 82 height 24
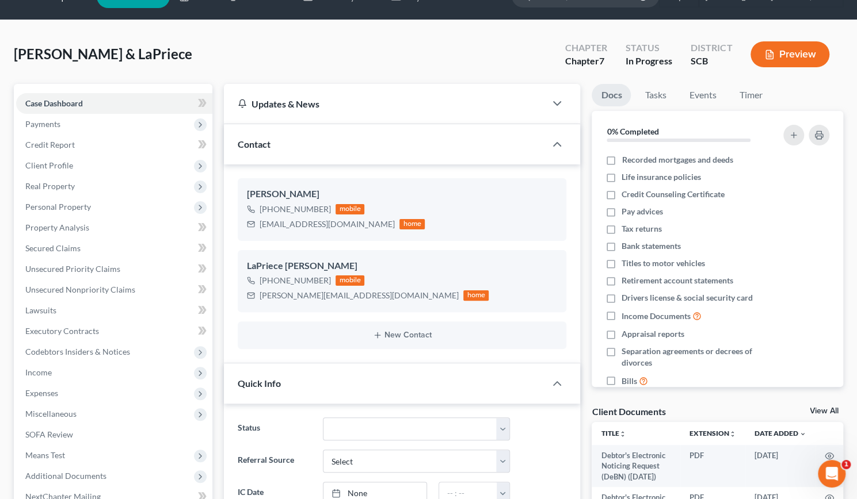
scroll to position [0, 0]
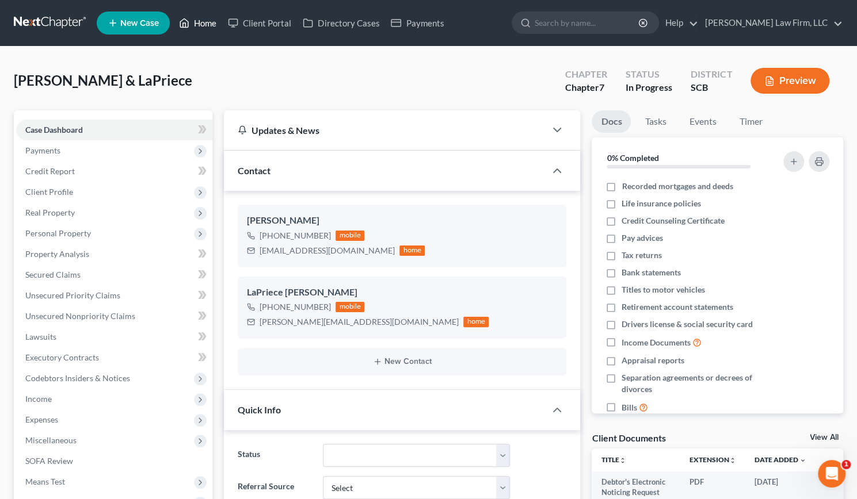
click at [198, 22] on link "Home" at bounding box center [197, 23] width 49 height 21
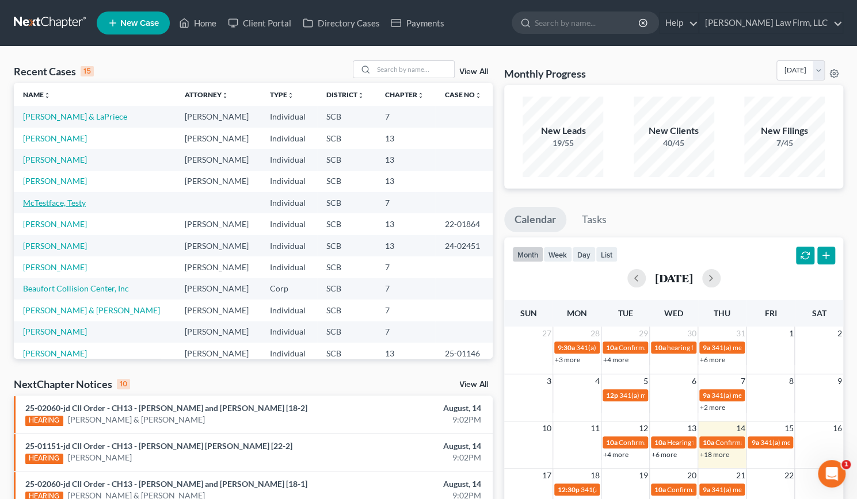
click at [49, 203] on link "McTestface, Testy" at bounding box center [54, 203] width 63 height 10
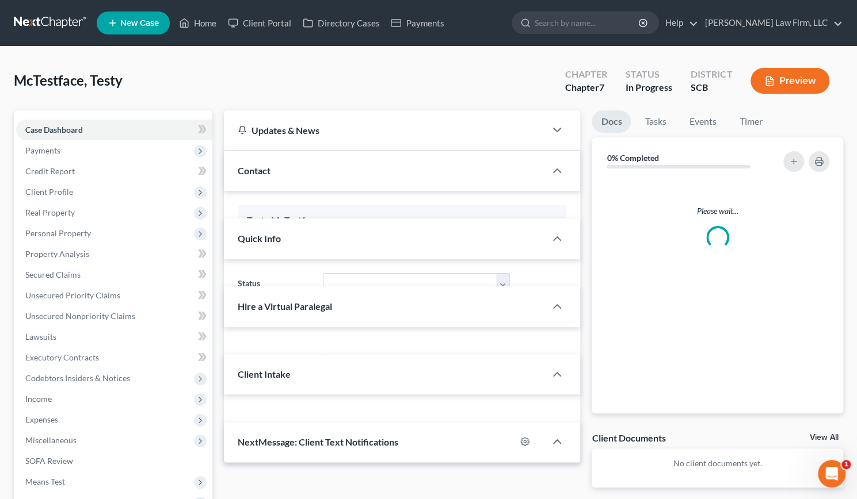
select select "0"
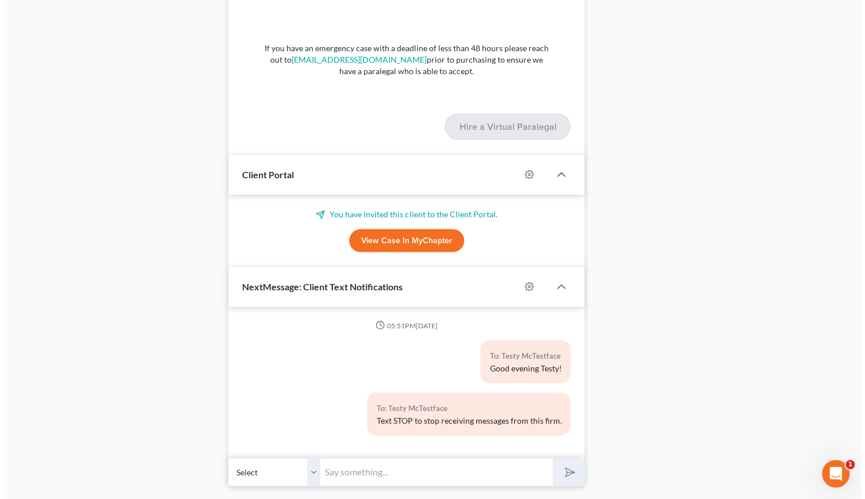
scroll to position [1327, 0]
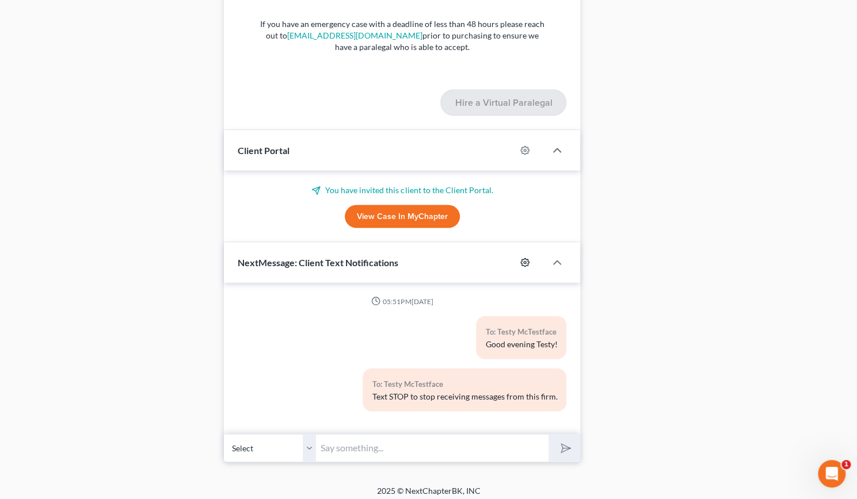
click at [522, 258] on icon "button" at bounding box center [524, 262] width 9 height 9
select select "0"
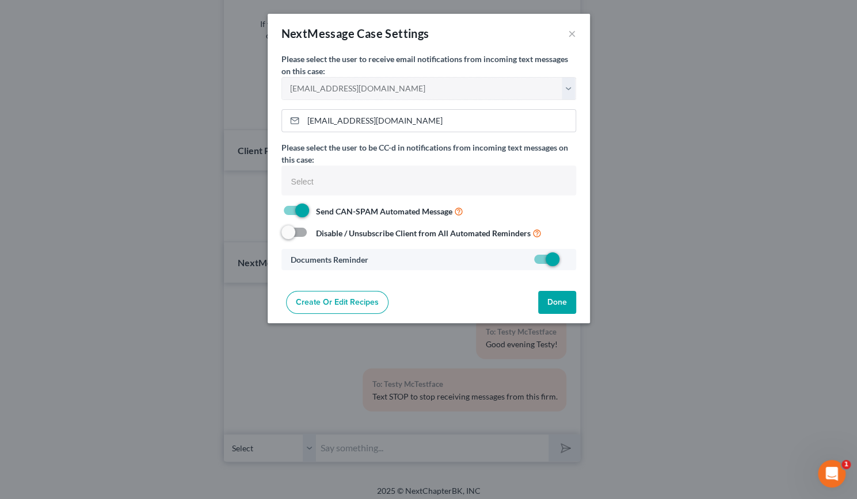
select select
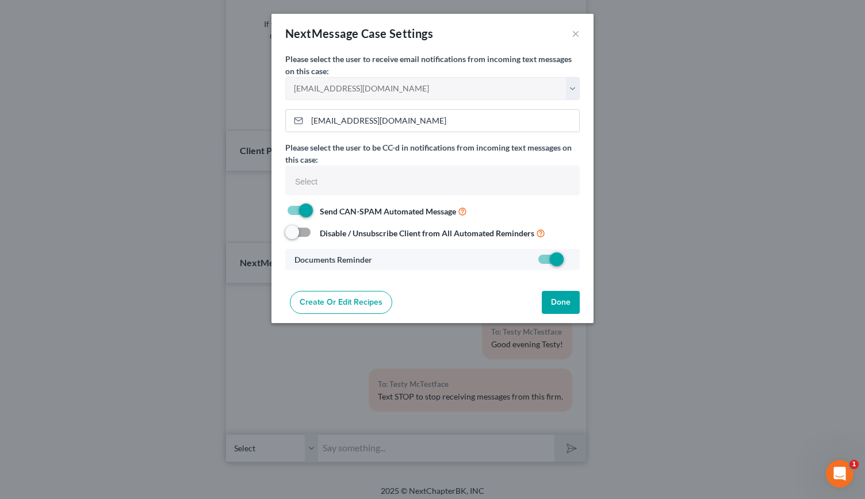
click at [345, 294] on link "Create or Edit Recipes" at bounding box center [341, 302] width 102 height 23
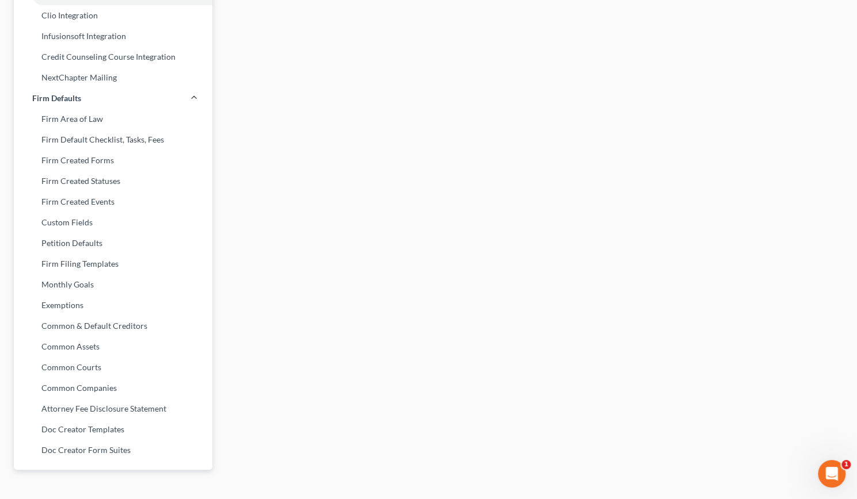
scroll to position [155, 0]
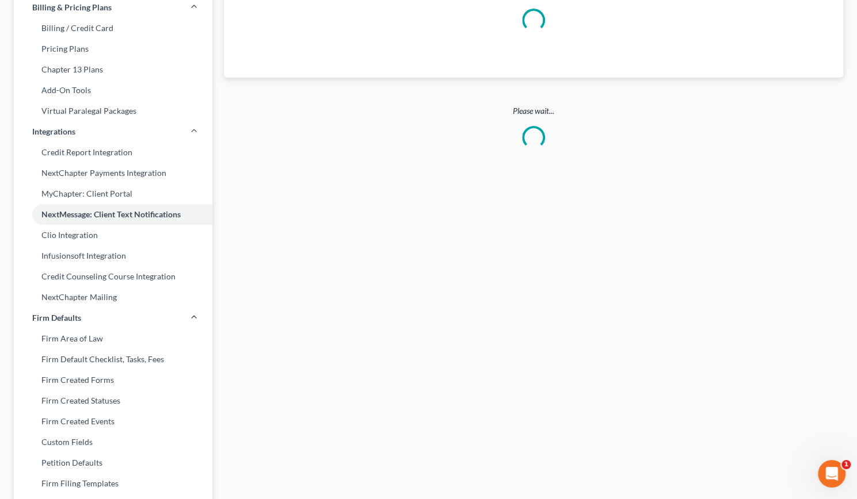
select select
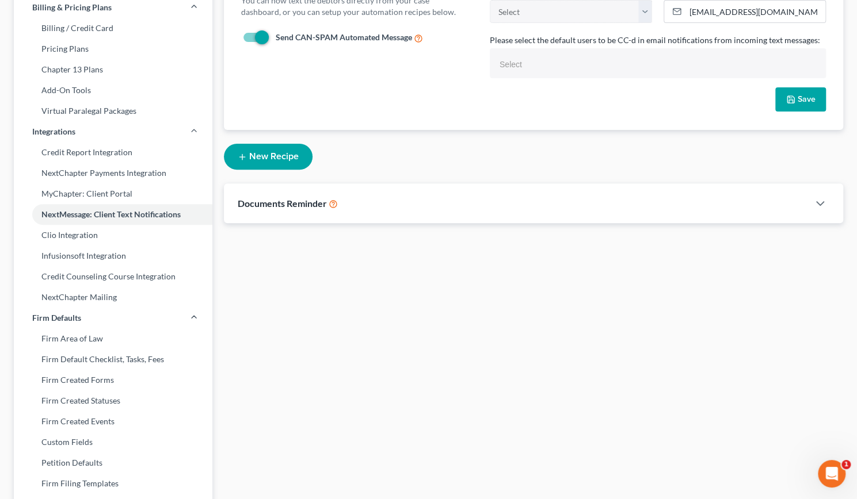
scroll to position [0, 0]
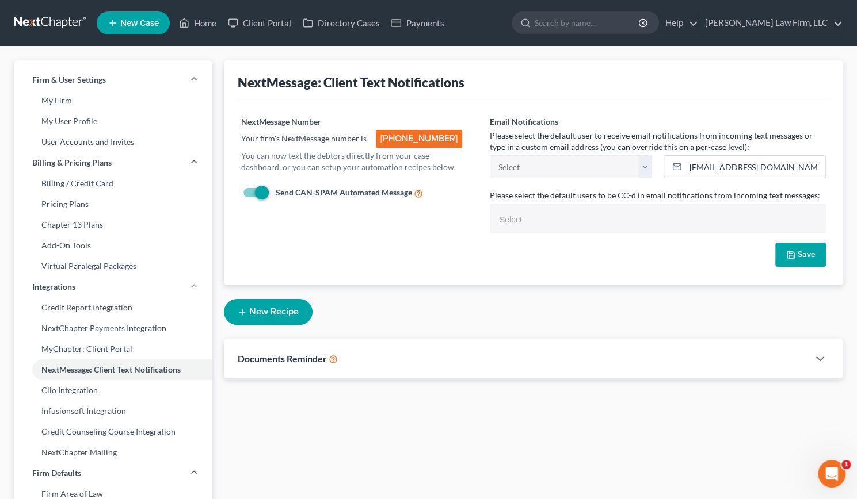
click at [605, 358] on div "Documents Reminder" at bounding box center [516, 359] width 585 height 40
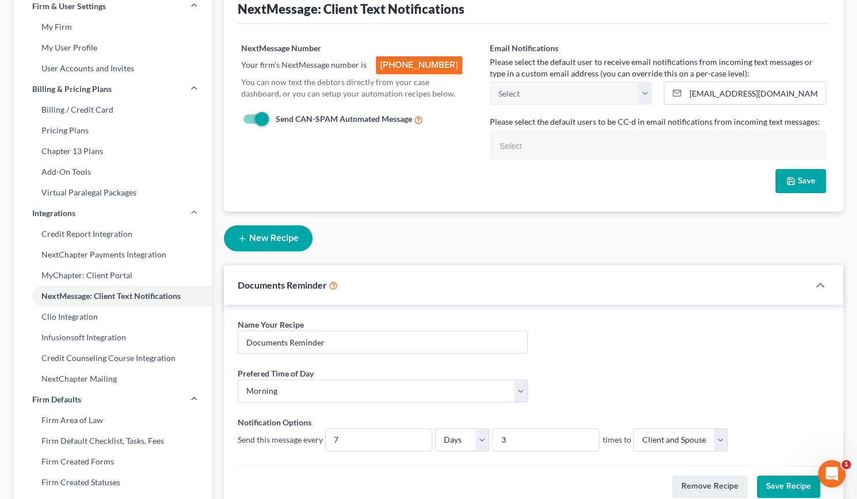
scroll to position [75, 0]
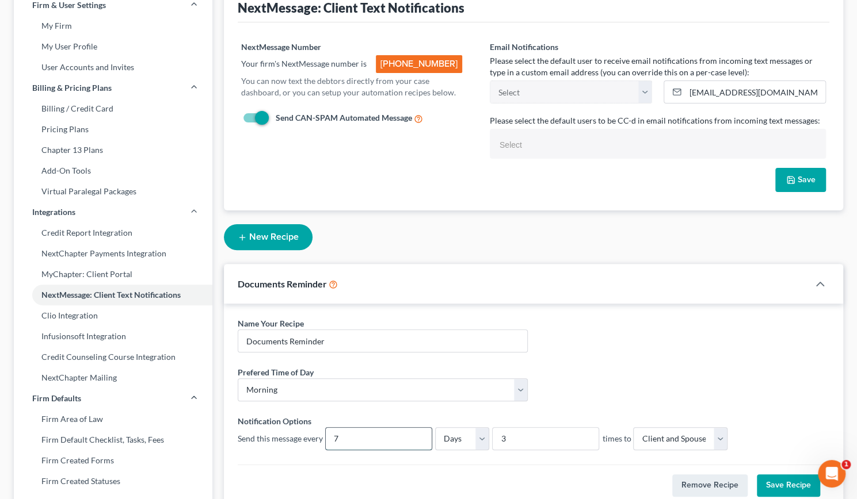
click at [357, 434] on input "7" at bounding box center [379, 439] width 106 height 22
type input "2"
click at [525, 434] on input "3" at bounding box center [545, 439] width 106 height 22
type input "5"
click at [795, 480] on button "Save Recipe" at bounding box center [788, 486] width 63 height 23
